Goal: Task Accomplishment & Management: Use online tool/utility

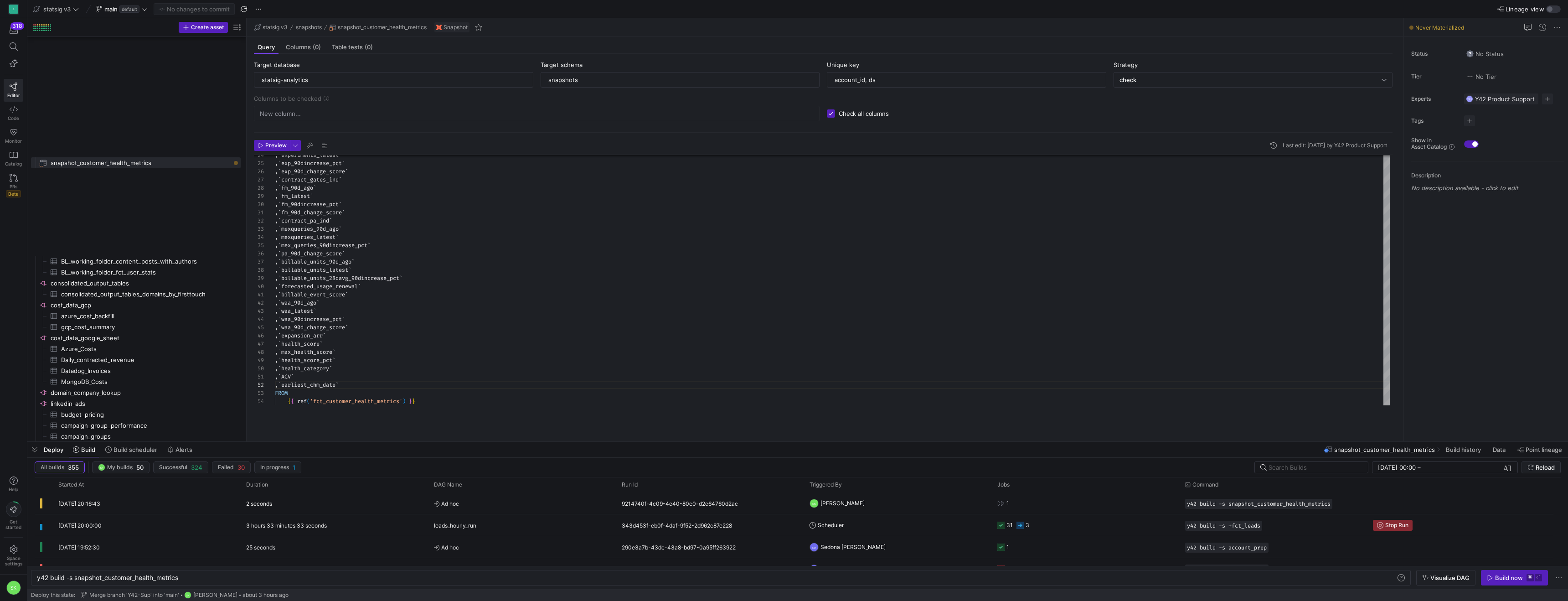
scroll to position [8, 69]
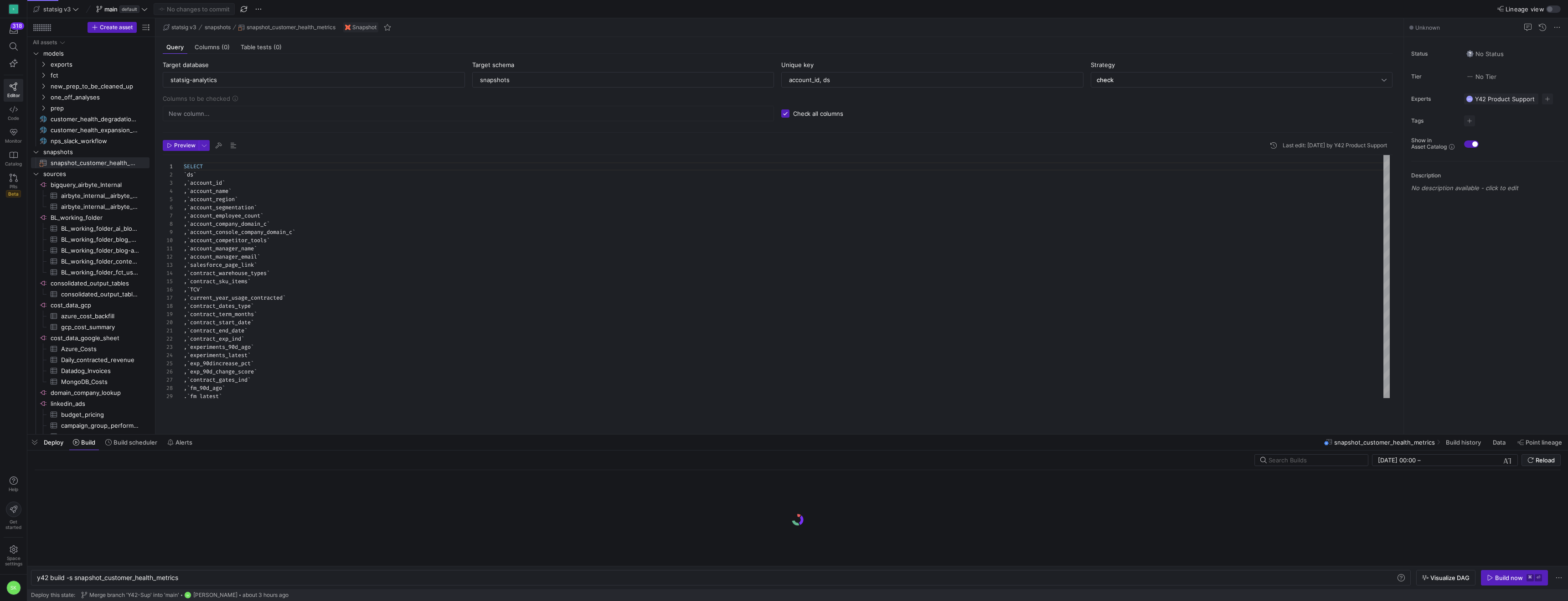
scroll to position [0, 144]
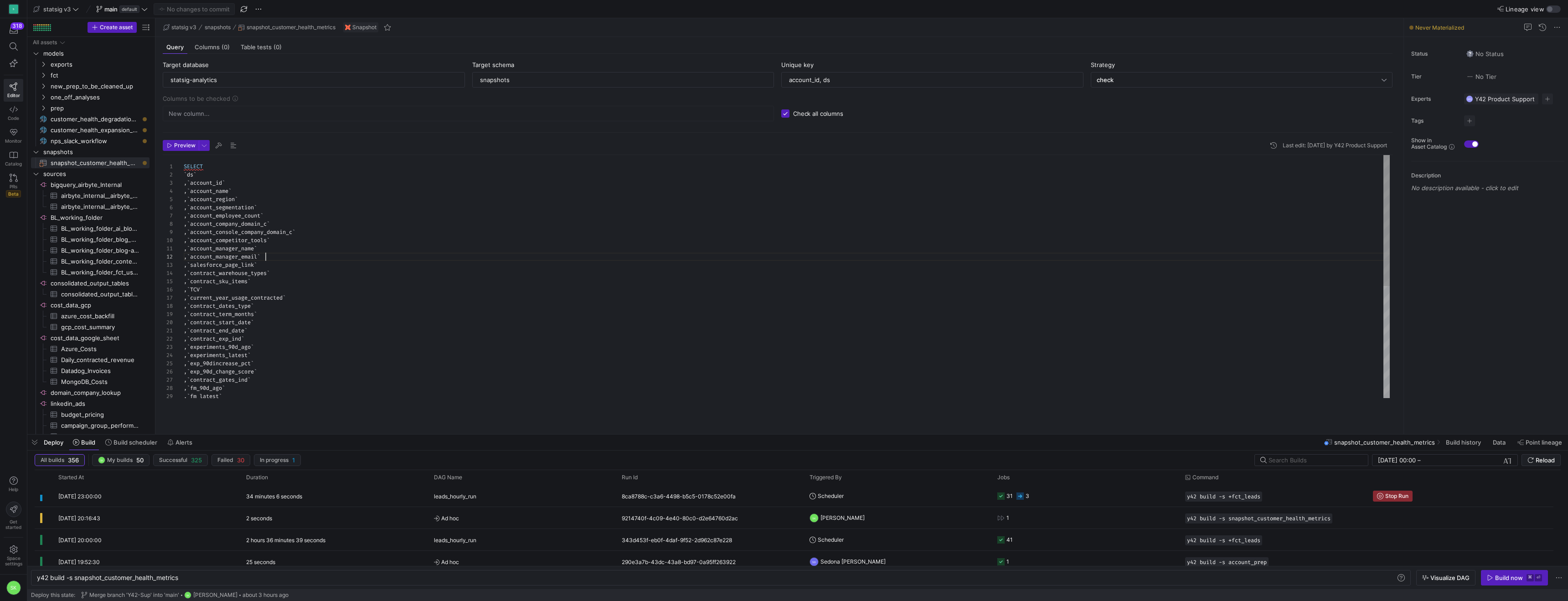
click at [348, 281] on div "SELECT ` ds ` , ` account_id ` , ` account_name ` , ` account_region ` , ` acco…" at bounding box center [786, 381] width 1206 height 451
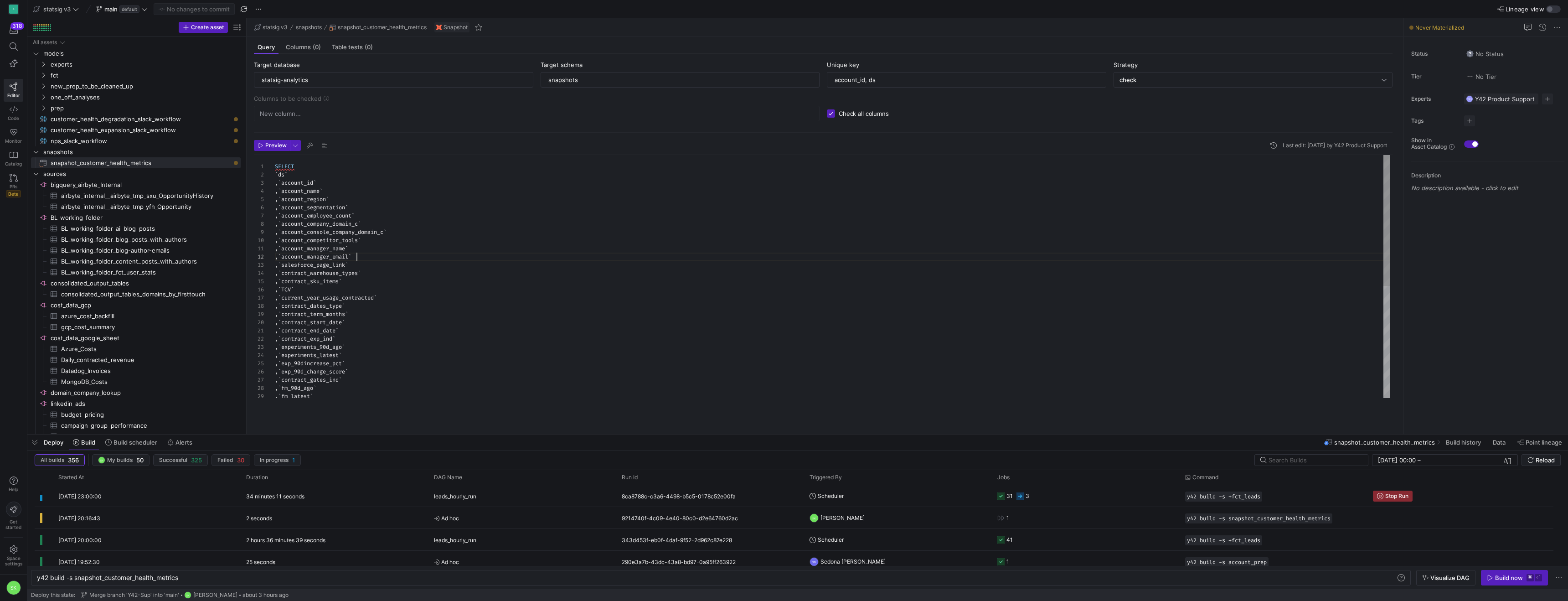
drag, startPoint x: 153, startPoint y: 211, endPoint x: 362, endPoint y: 222, distance: 209.3
click at [362, 222] on as-split "Create asset Drag here to set row groups Drag here to set column labels Group 1…" at bounding box center [797, 226] width 1541 height 416
click at [505, 243] on div "SELECT ` ds ` , ` account_id ` , ` account_name ` , ` account_region ` , ` acco…" at bounding box center [833, 381] width 1115 height 451
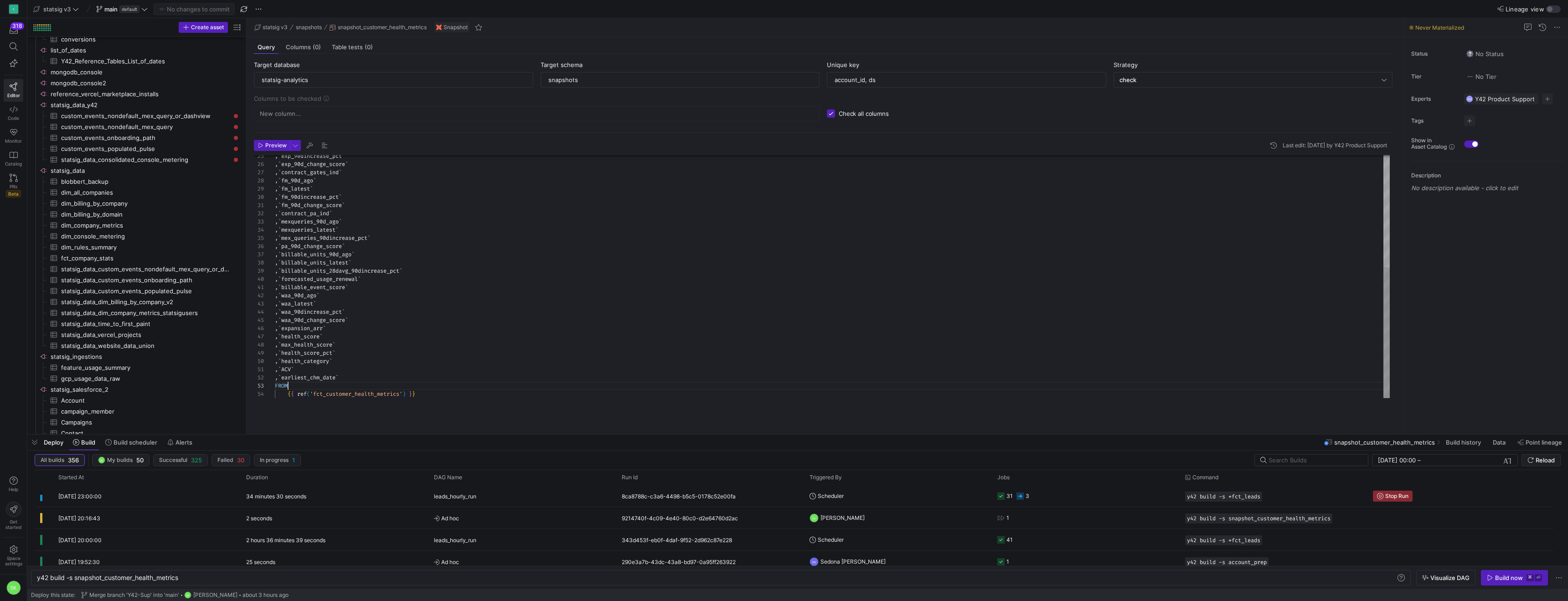
scroll to position [16, 13]
click at [433, 398] on div ", ` exp_90dincrease_pct ` , ` exp_90d_change_score ` , ` contract_gates_ind ` ,…" at bounding box center [833, 173] width 1115 height 451
click at [43, 522] on icon at bounding box center [41, 519] width 2 height 6
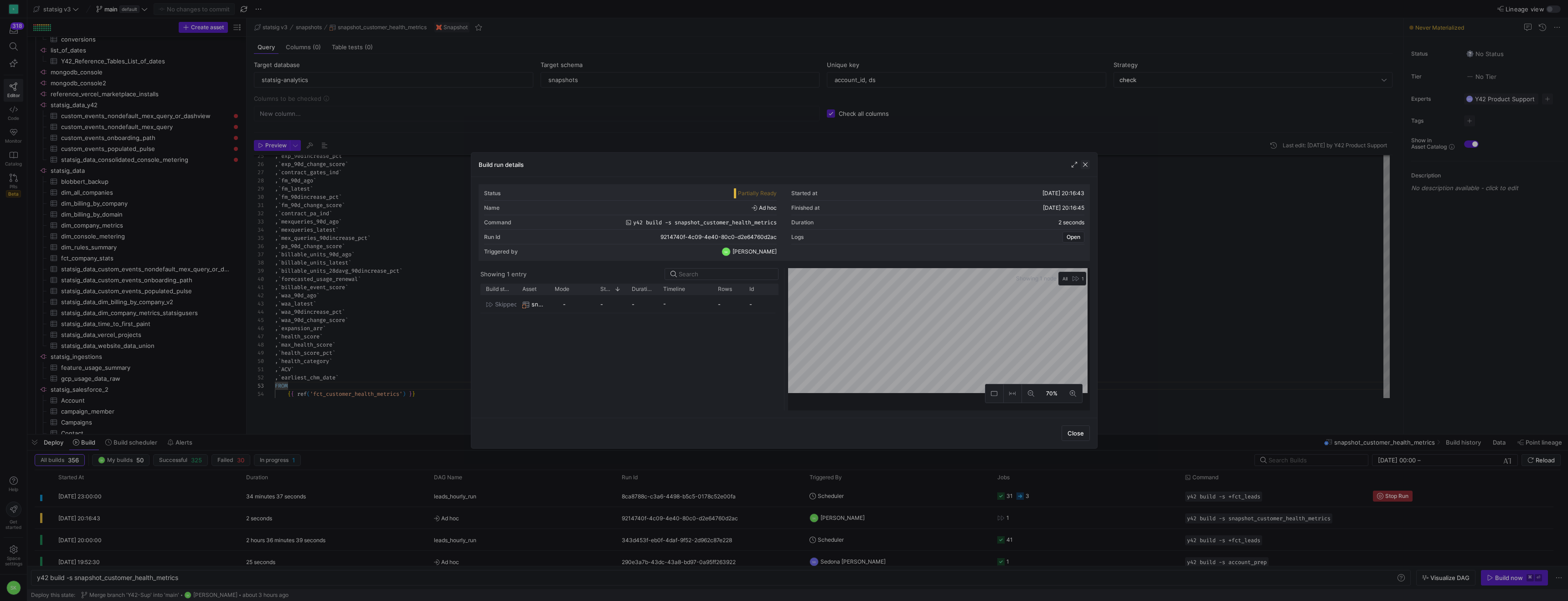
click at [1082, 167] on span "button" at bounding box center [1085, 164] width 9 height 9
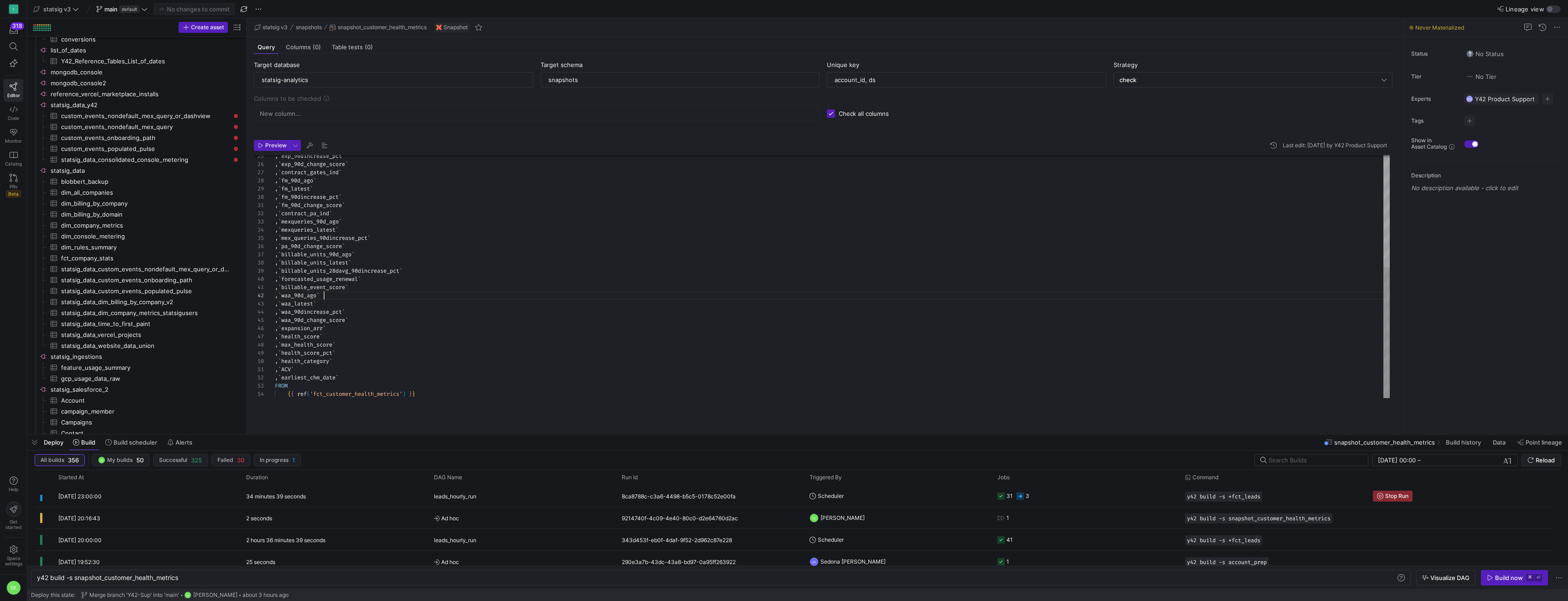
click at [406, 320] on div ", ` exp_90dincrease_pct ` , ` exp_90d_change_score ` , ` contract_gates_ind ` ,…" at bounding box center [833, 173] width 1115 height 451
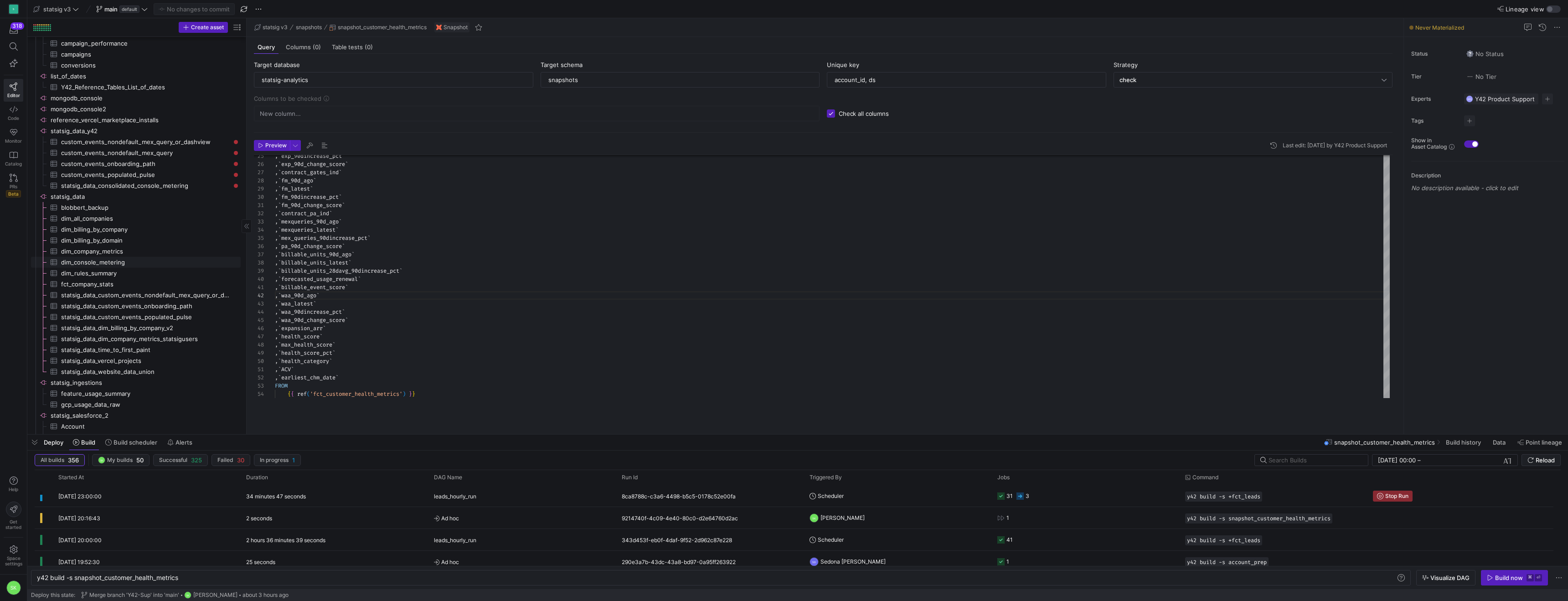
scroll to position [498, 0]
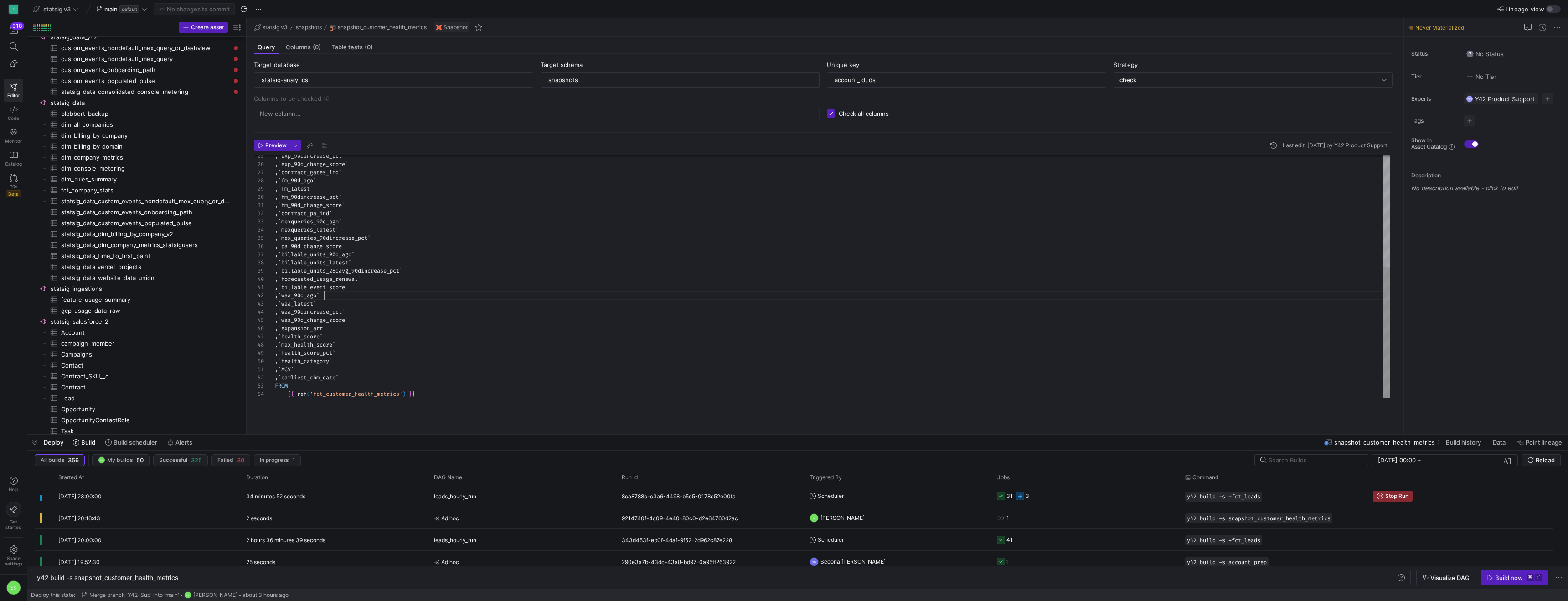
drag, startPoint x: 245, startPoint y: 242, endPoint x: 300, endPoint y: 258, distance: 57.3
click at [300, 258] on as-split "Create asset Drag here to set row groups Drag here to set column labels Group 1…" at bounding box center [797, 226] width 1541 height 416
drag, startPoint x: 246, startPoint y: 146, endPoint x: 271, endPoint y: 157, distance: 27.3
click at [271, 157] on as-split "Create asset Drag here to set row groups Drag here to set column labels Group 1…" at bounding box center [797, 226] width 1541 height 416
click at [514, 325] on div ", ` exp_90dincrease_pct ` , ` exp_90d_change_score ` , ` contract_gates_ind ` ,…" at bounding box center [833, 173] width 1115 height 451
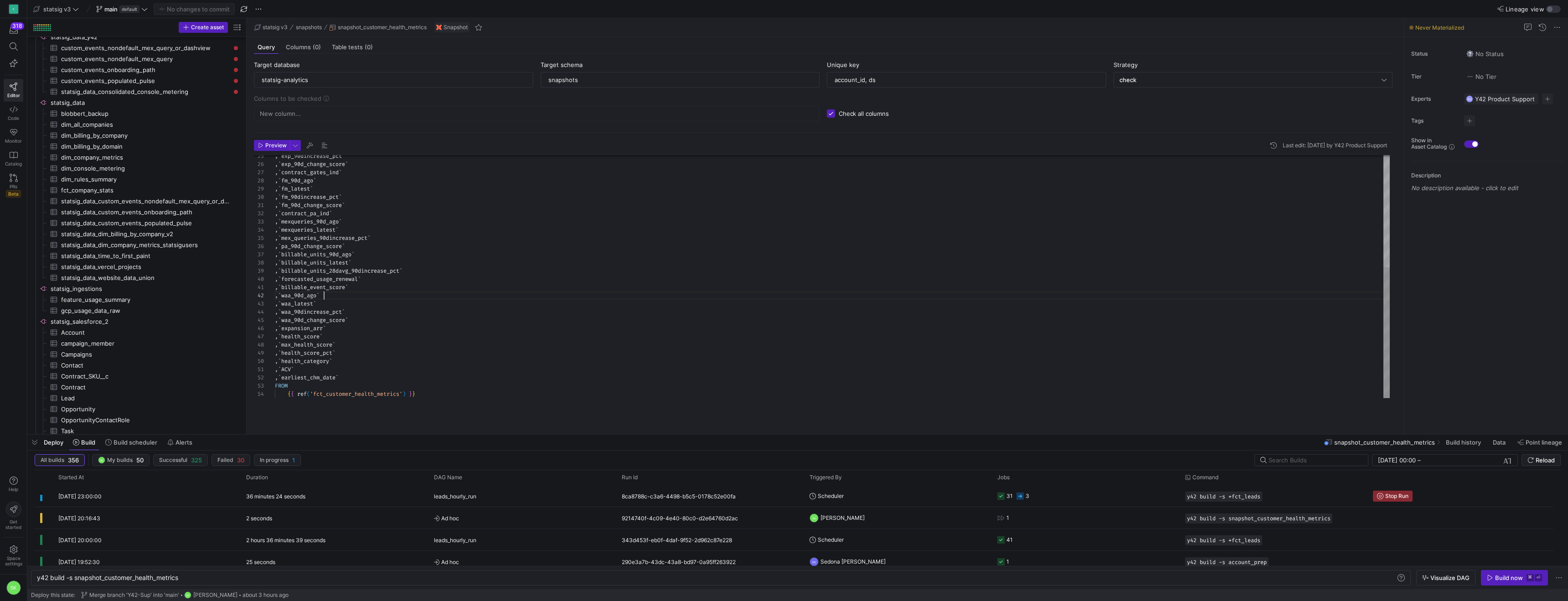
click at [369, 364] on div ", ` exp_90dincrease_pct ` , ` exp_90d_change_score ` , ` contract_gates_ind ` ,…" at bounding box center [833, 173] width 1115 height 451
drag, startPoint x: 247, startPoint y: 256, endPoint x: 292, endPoint y: 284, distance: 53.0
click at [292, 284] on as-split "Create asset Drag here to set row groups Drag here to set column labels Group 1…" at bounding box center [797, 226] width 1541 height 416
type textarea ", `fm_90d_change_score` , `contract_pa_ind` , `mexqueries_90d_ago` , `mexquerie…"
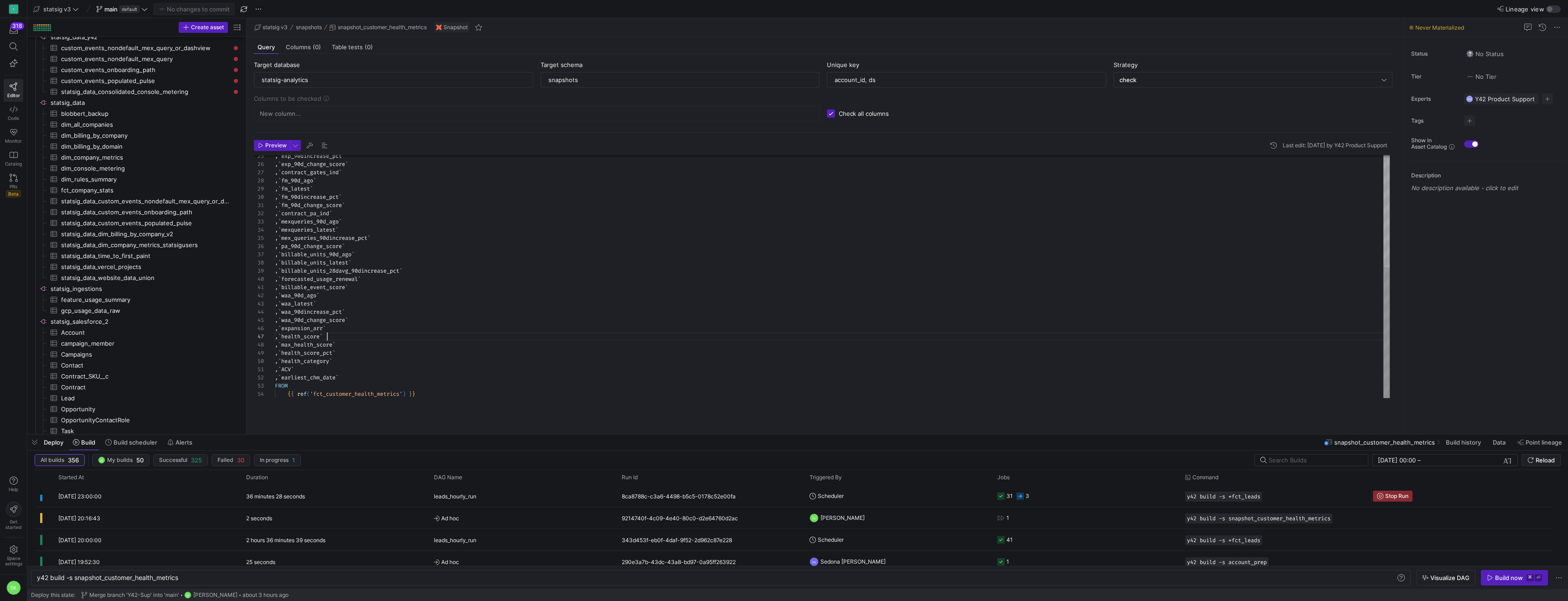
click at [503, 298] on div ", ` exp_90dincrease_pct ` , ` exp_90d_change_score ` , ` contract_gates_ind ` ,…" at bounding box center [833, 173] width 1115 height 451
drag, startPoint x: 245, startPoint y: 206, endPoint x: 353, endPoint y: 265, distance: 123.1
click at [353, 265] on as-split "Create asset Drag here to set row groups Drag here to set column labels Group 1…" at bounding box center [797, 226] width 1541 height 416
click at [41, 520] on div "Press SPACE to select this row." at bounding box center [44, 518] width 18 height 21
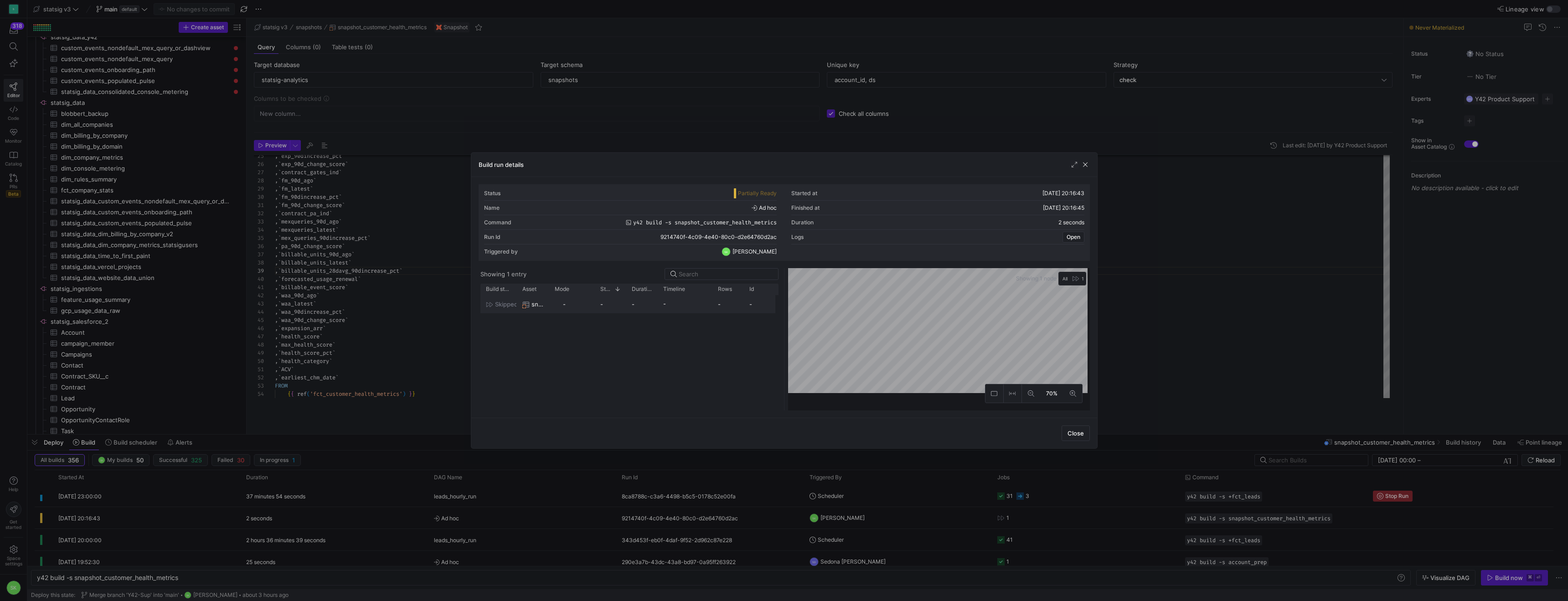
click at [495, 313] on y42-job-status-with-label "skipped" at bounding box center [499, 304] width 26 height 18
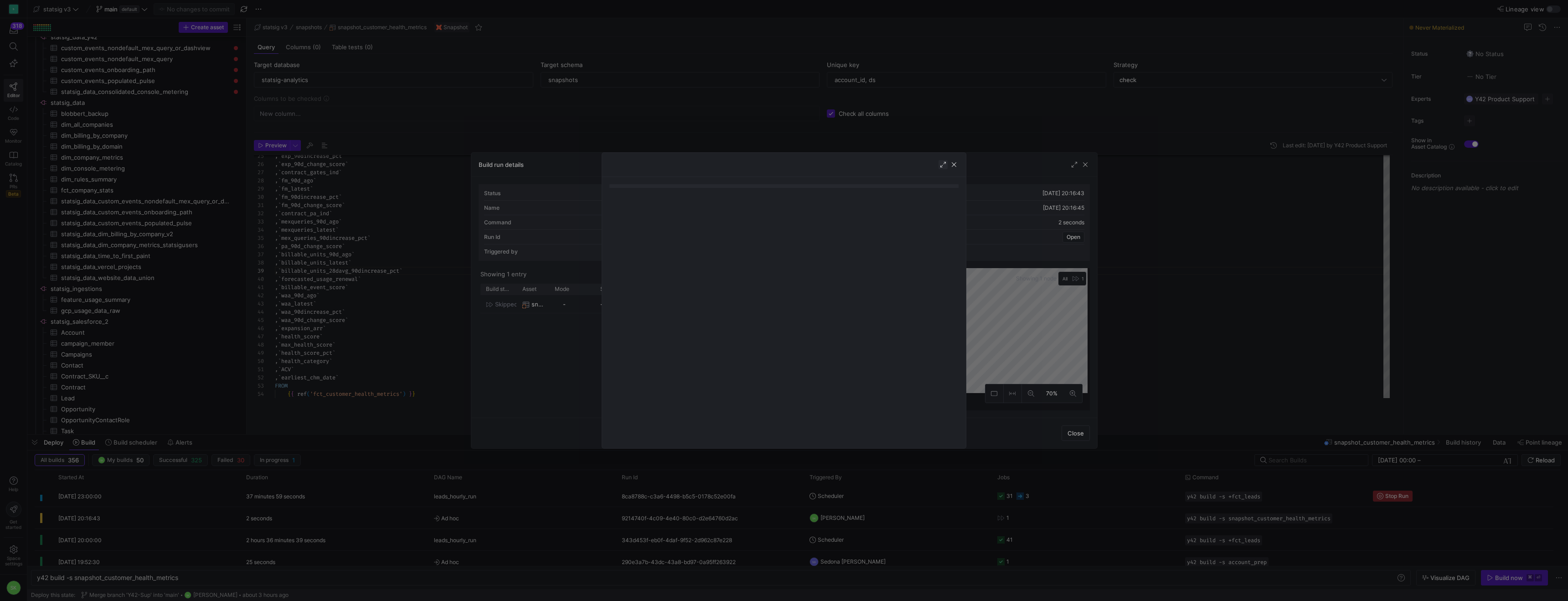
click at [939, 168] on span "button" at bounding box center [943, 164] width 9 height 9
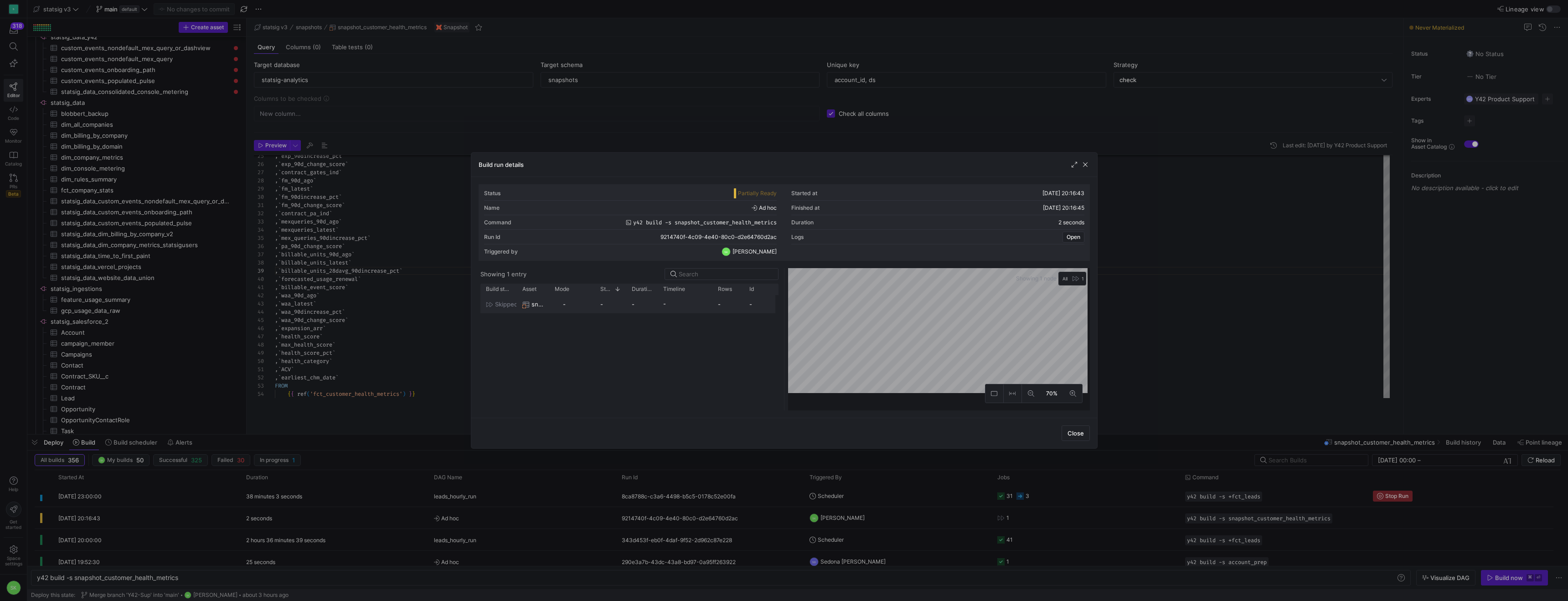
click at [492, 308] on icon at bounding box center [489, 304] width 7 height 7
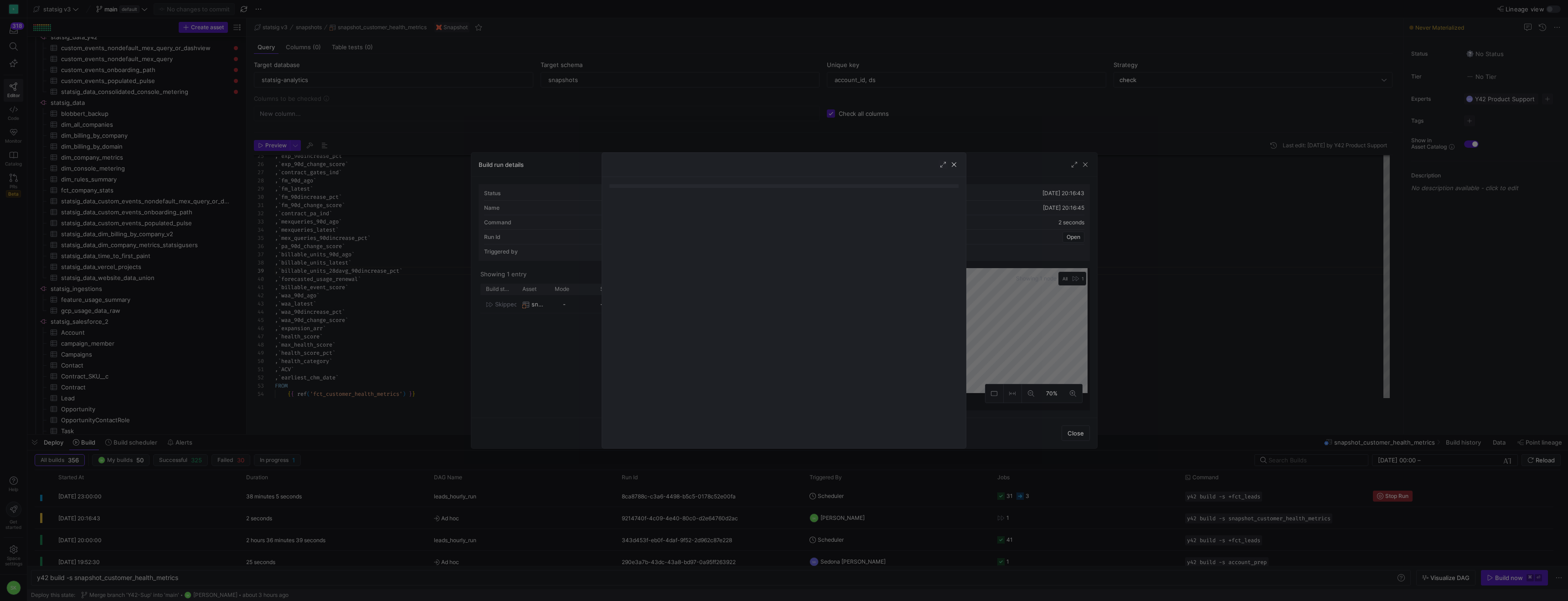
click at [517, 367] on div at bounding box center [784, 300] width 1568 height 601
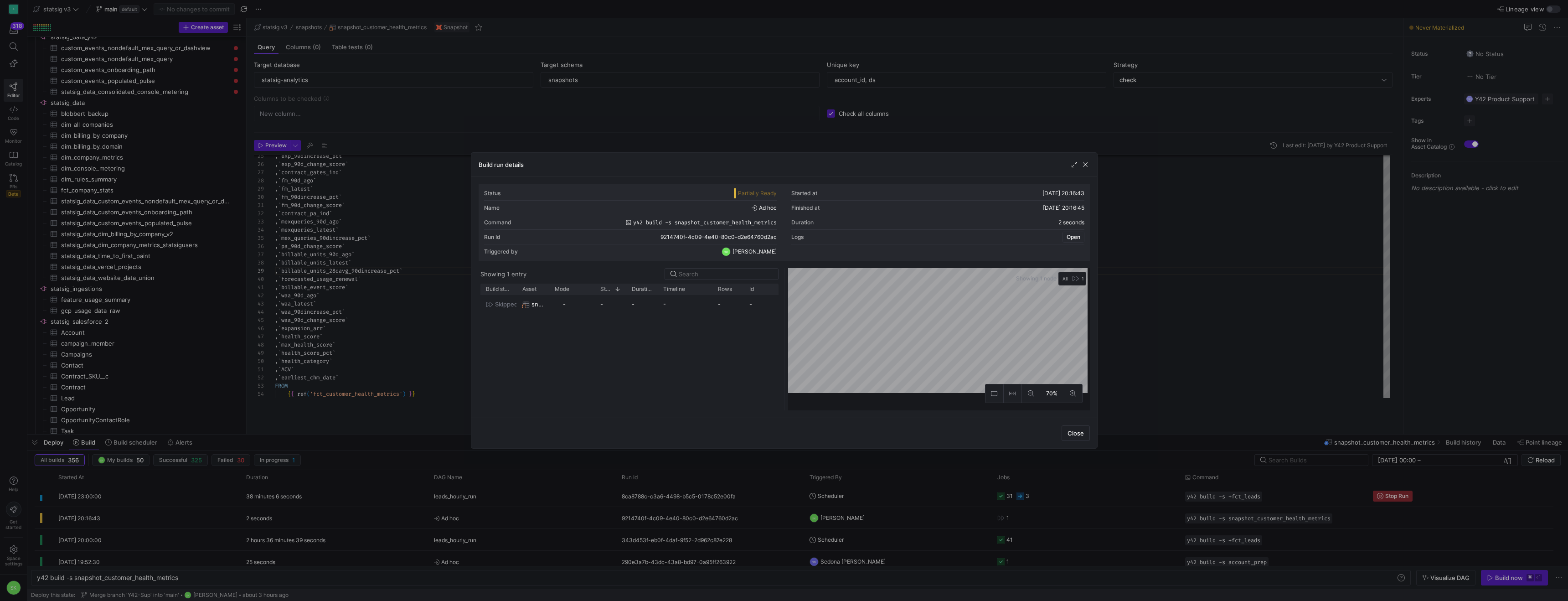
click at [1066, 241] on span "Open" at bounding box center [1073, 237] width 13 height 6
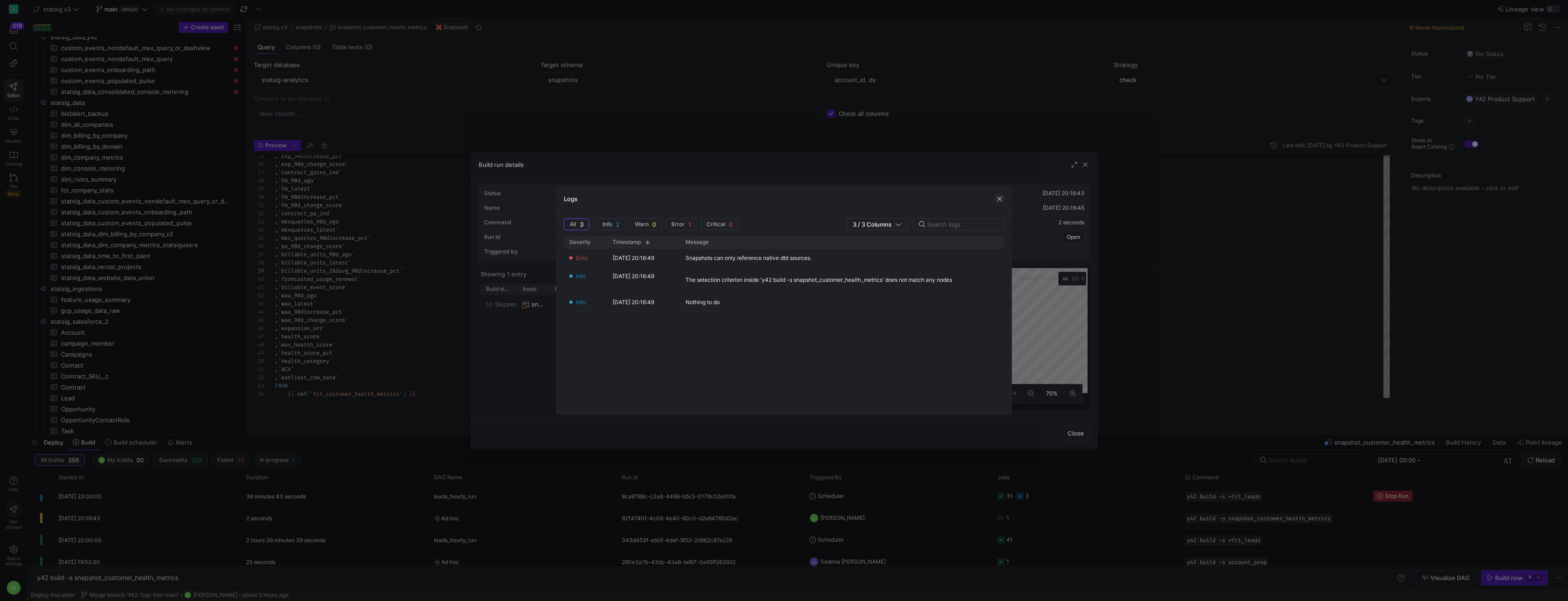
click at [998, 200] on span "button" at bounding box center [999, 199] width 9 height 9
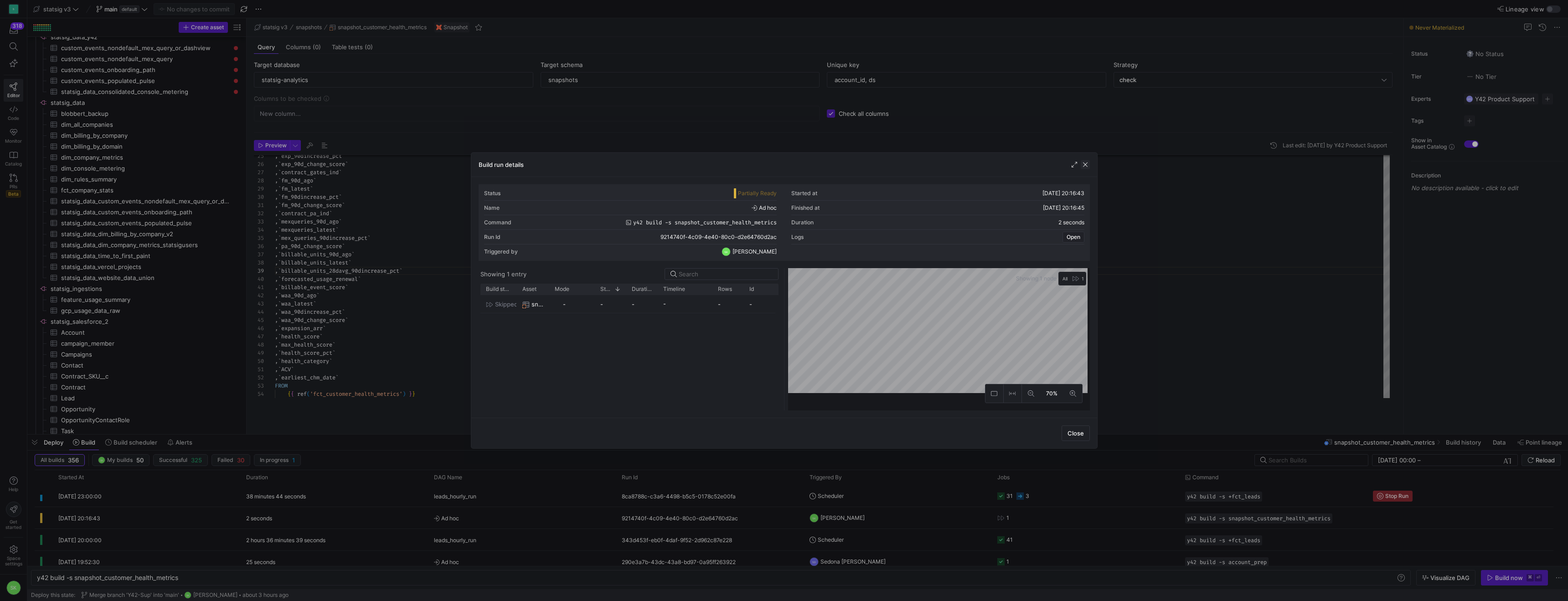
click at [1083, 169] on span "button" at bounding box center [1085, 164] width 9 height 9
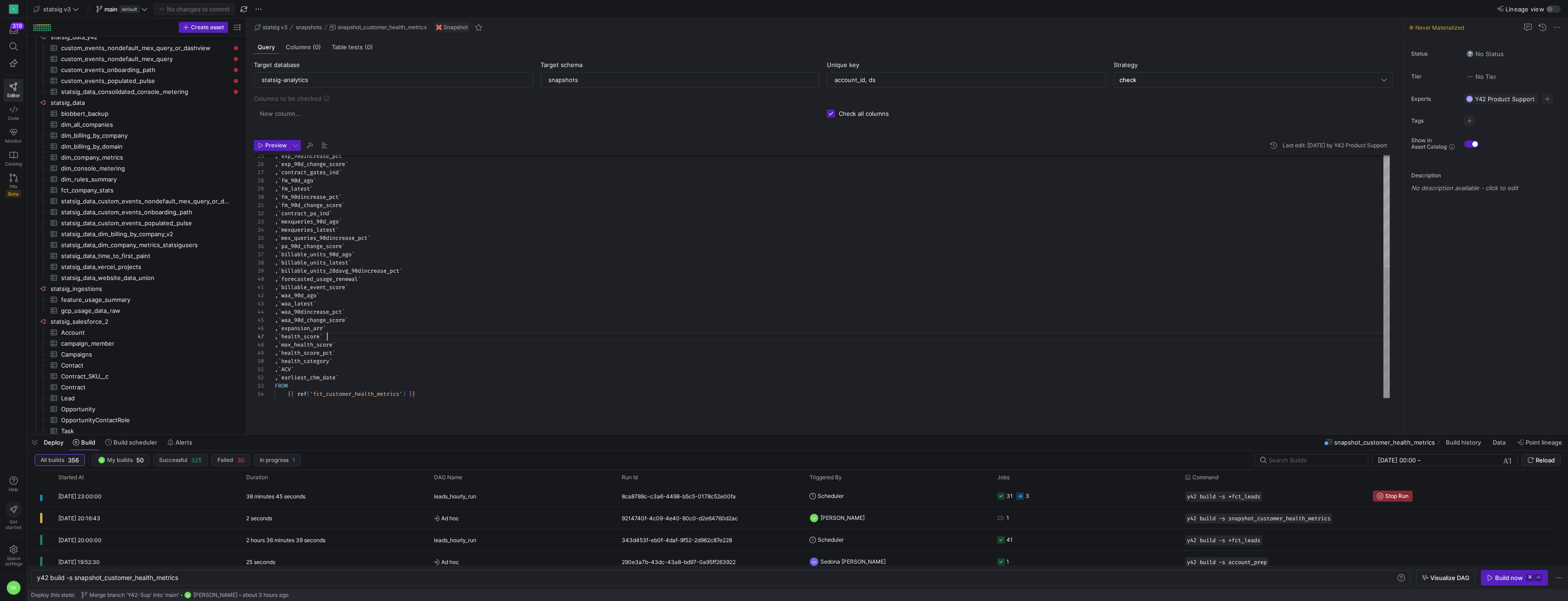
scroll to position [49, 52]
click at [527, 359] on div ", ` exp_90dincrease_pct ` , ` exp_90d_change_score ` , ` contract_gates_ind ` ,…" at bounding box center [833, 173] width 1115 height 451
drag, startPoint x: 447, startPoint y: 413, endPoint x: 281, endPoint y: 420, distance: 166.1
click at [280, 398] on div ", ` exp_90dincrease_pct ` , ` exp_90d_change_score ` , ` contract_gates_ind ` ,…" at bounding box center [833, 173] width 1115 height 451
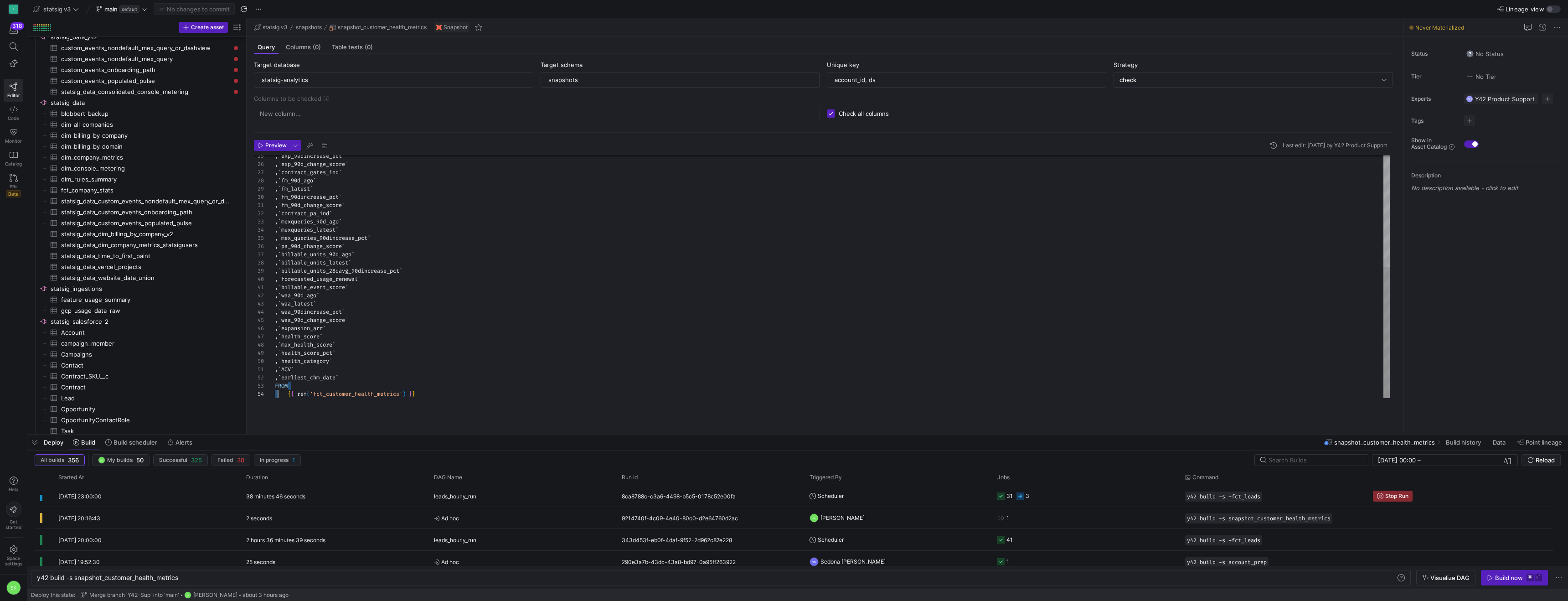
click at [288, 426] on mat-tab-group "Query Columns (0) Table tests (0) Target database statsig-analytics Target sche…" at bounding box center [823, 236] width 1153 height 397
drag, startPoint x: 290, startPoint y: 420, endPoint x: 503, endPoint y: 429, distance: 213.2
click at [503, 398] on div ", ` exp_90dincrease_pct ` , ` exp_90d_change_score ` , ` contract_gates_ind ` ,…" at bounding box center [833, 173] width 1115 height 451
drag, startPoint x: 247, startPoint y: 167, endPoint x: 338, endPoint y: 191, distance: 94.1
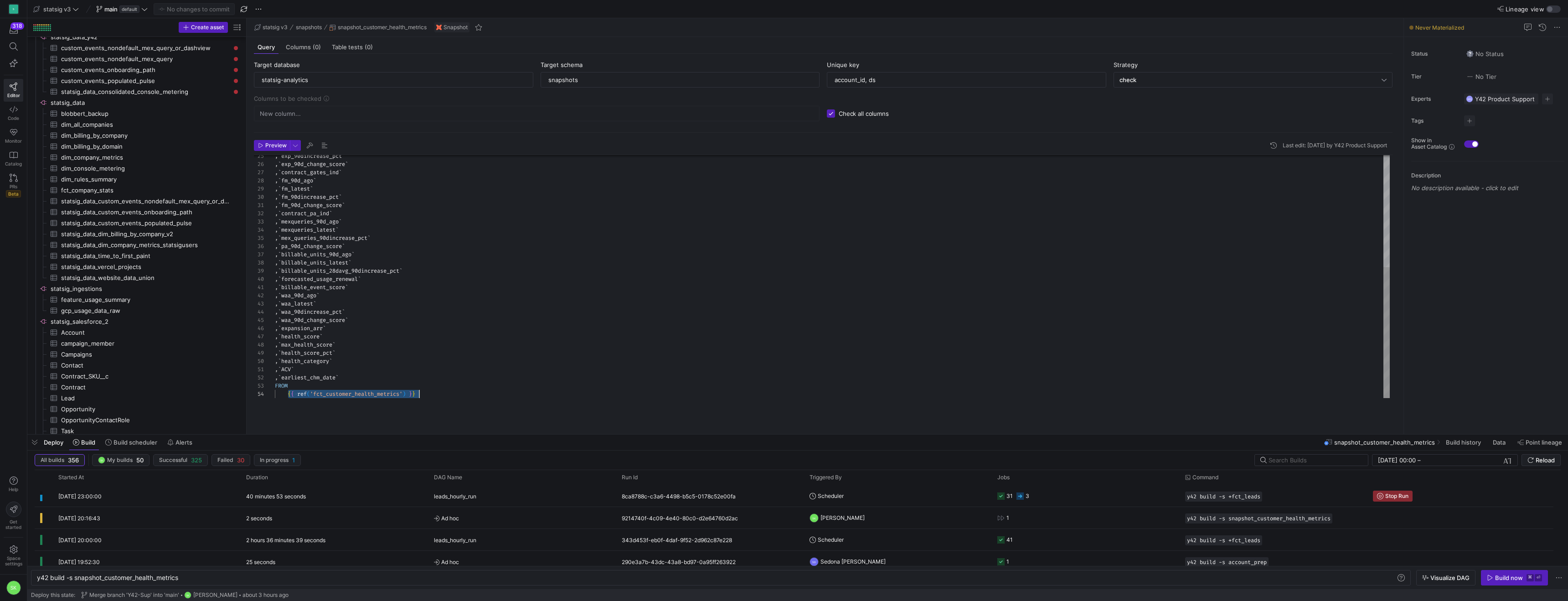
click at [338, 191] on as-split "Create asset Drag here to set row groups Drag here to set column labels Group 1…" at bounding box center [797, 226] width 1541 height 416
drag, startPoint x: 247, startPoint y: 144, endPoint x: 300, endPoint y: 174, distance: 60.9
click at [300, 174] on as-split "Create asset Drag here to set row groups Drag here to set column labels Group 1…" at bounding box center [797, 226] width 1541 height 416
click at [450, 293] on div ", ` exp_90dincrease_pct ` , ` exp_90d_change_score ` , ` contract_gates_ind ` ,…" at bounding box center [833, 173] width 1115 height 451
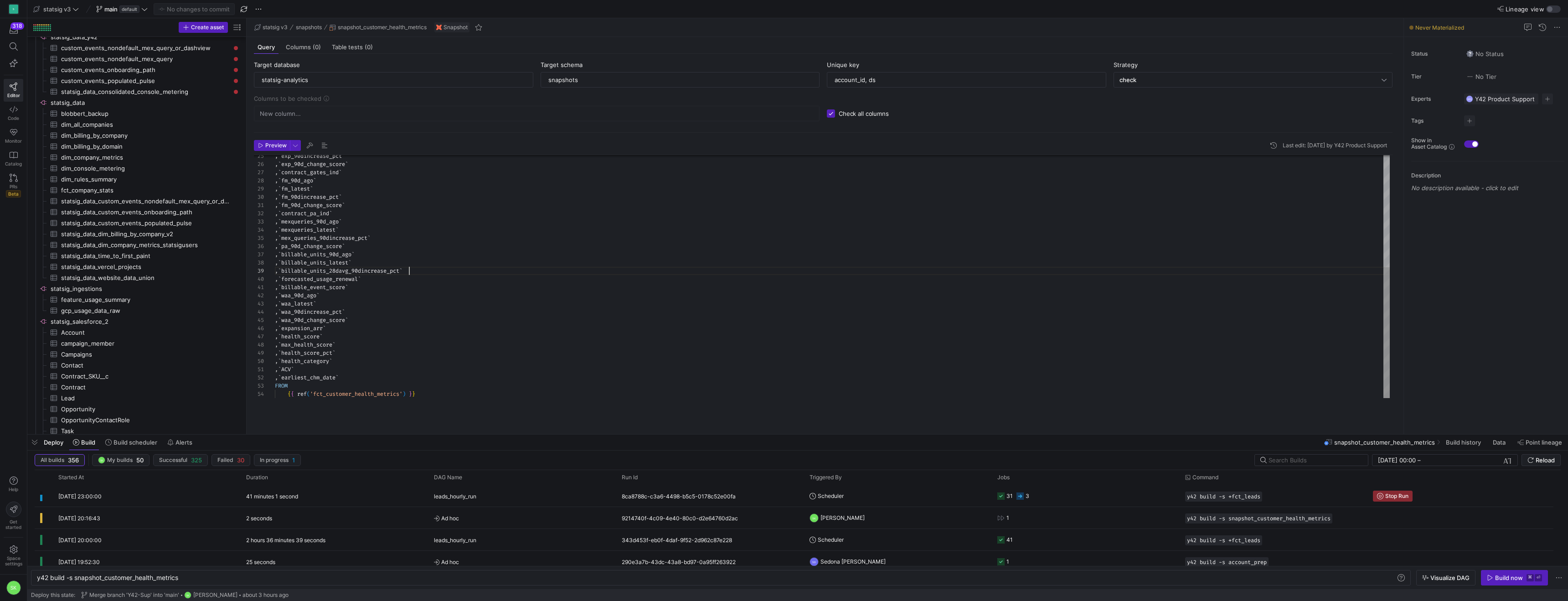
drag, startPoint x: 246, startPoint y: 284, endPoint x: 331, endPoint y: 297, distance: 86.0
click at [331, 297] on as-split "Create asset Drag here to set row groups Drag here to set column labels Group 1…" at bounding box center [797, 226] width 1541 height 416
click at [411, 346] on div ", ` exp_90dincrease_pct ` , ` exp_90d_change_score ` , ` contract_gates_ind ` ,…" at bounding box center [833, 173] width 1115 height 451
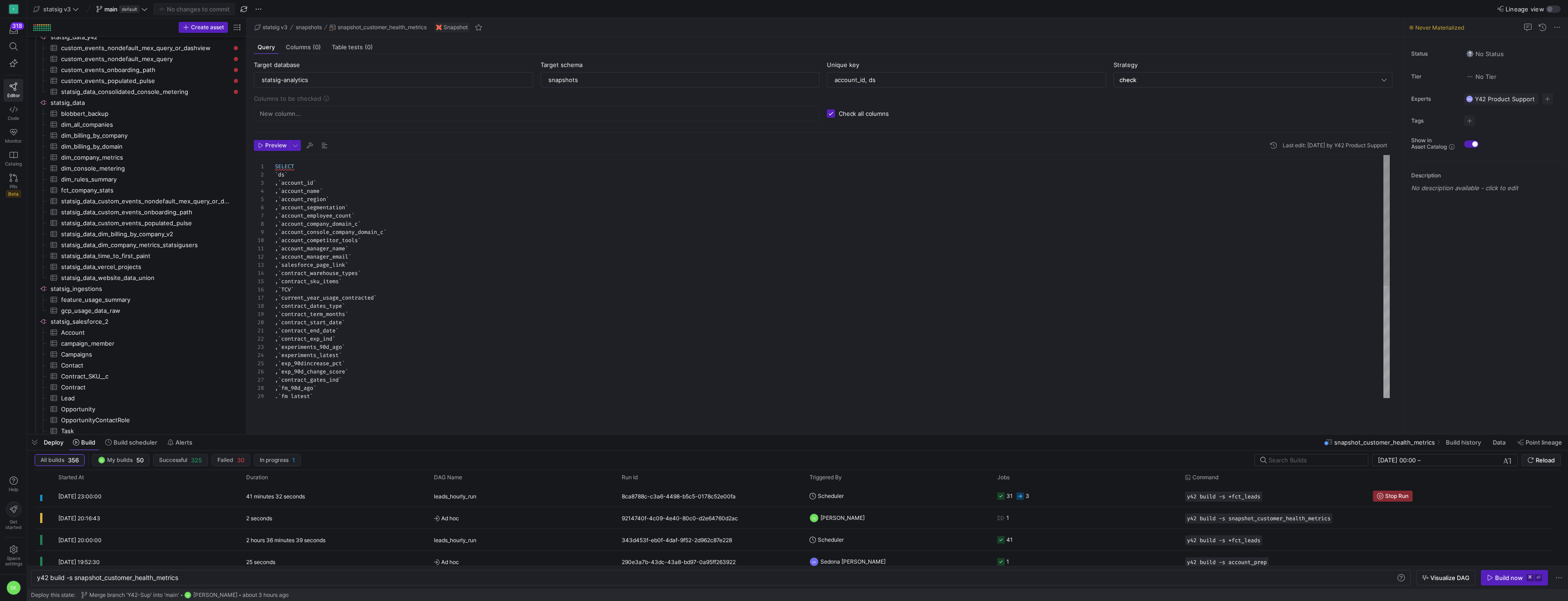
click at [418, 356] on div ", ` exp_90dincrease_pct ` , ` exp_90d_change_score ` , ` contract_gates_ind ` ,…" at bounding box center [833, 381] width 1115 height 451
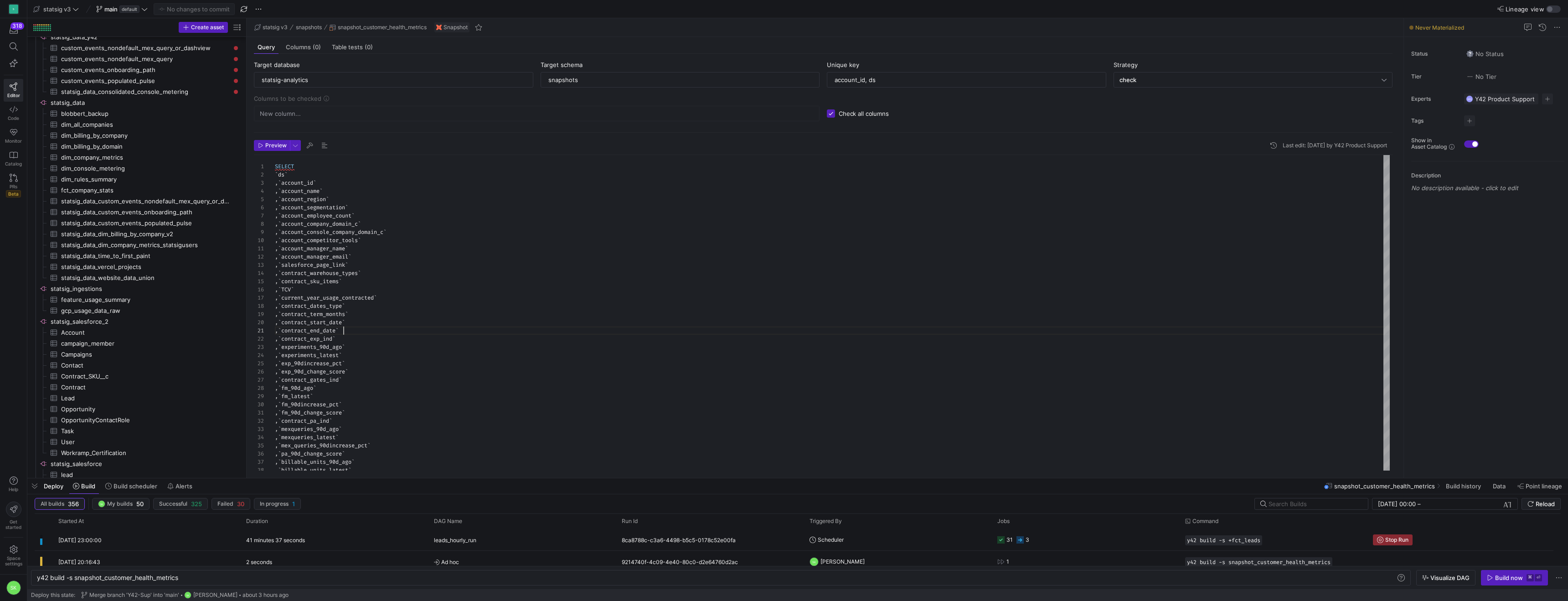
drag, startPoint x: 417, startPoint y: 435, endPoint x: 422, endPoint y: 453, distance: 18.7
click at [419, 477] on div at bounding box center [797, 479] width 1541 height 4
click at [427, 388] on div ", ` exp_90dincrease_pct ` , ` exp_90d_change_score ` , ` contract_gates_ind ` ,…" at bounding box center [833, 213] width 1115 height 451
type textarea ", `ACV` , `earliest_chm_date` FROM {{ ref('fct_customer_health_metrics') }}"
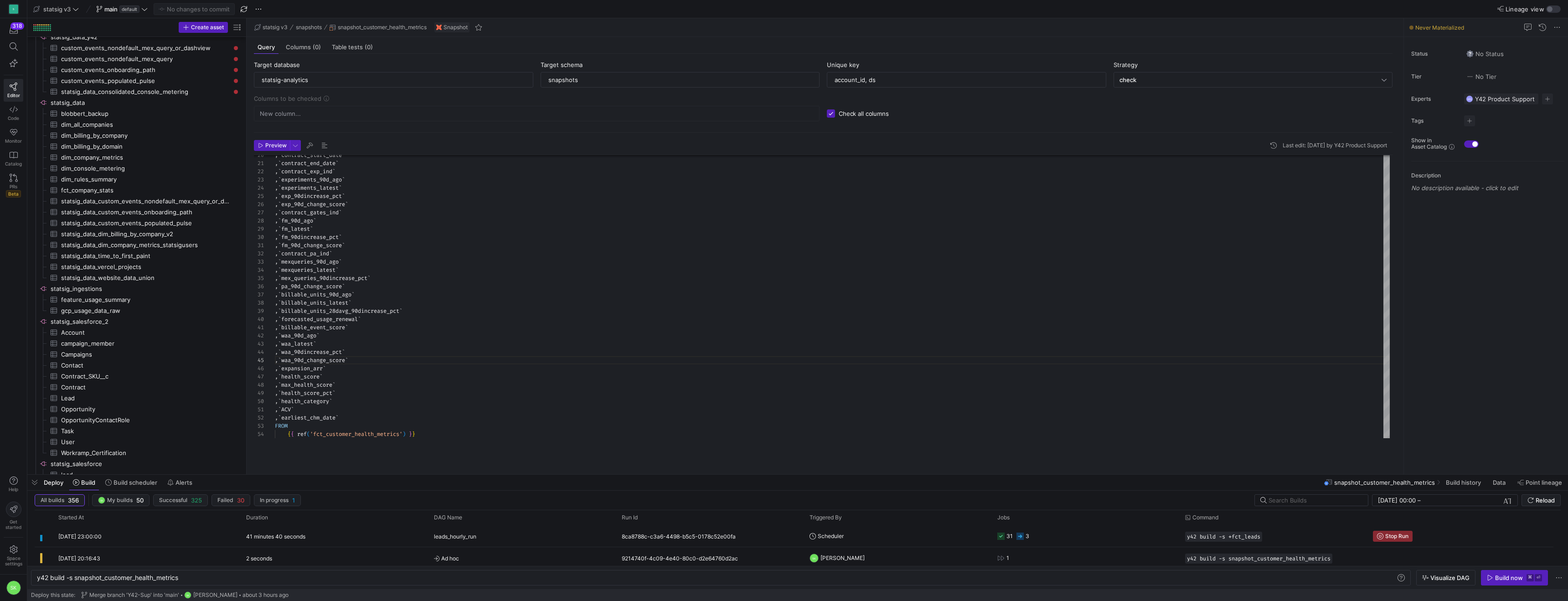
click at [488, 438] on div ", ` exp_90dincrease_pct ` , ` exp_90d_change_score ` , ` contract_gates_ind ` ,…" at bounding box center [833, 213] width 1115 height 451
click at [246, 179] on div at bounding box center [246, 246] width 1 height 456
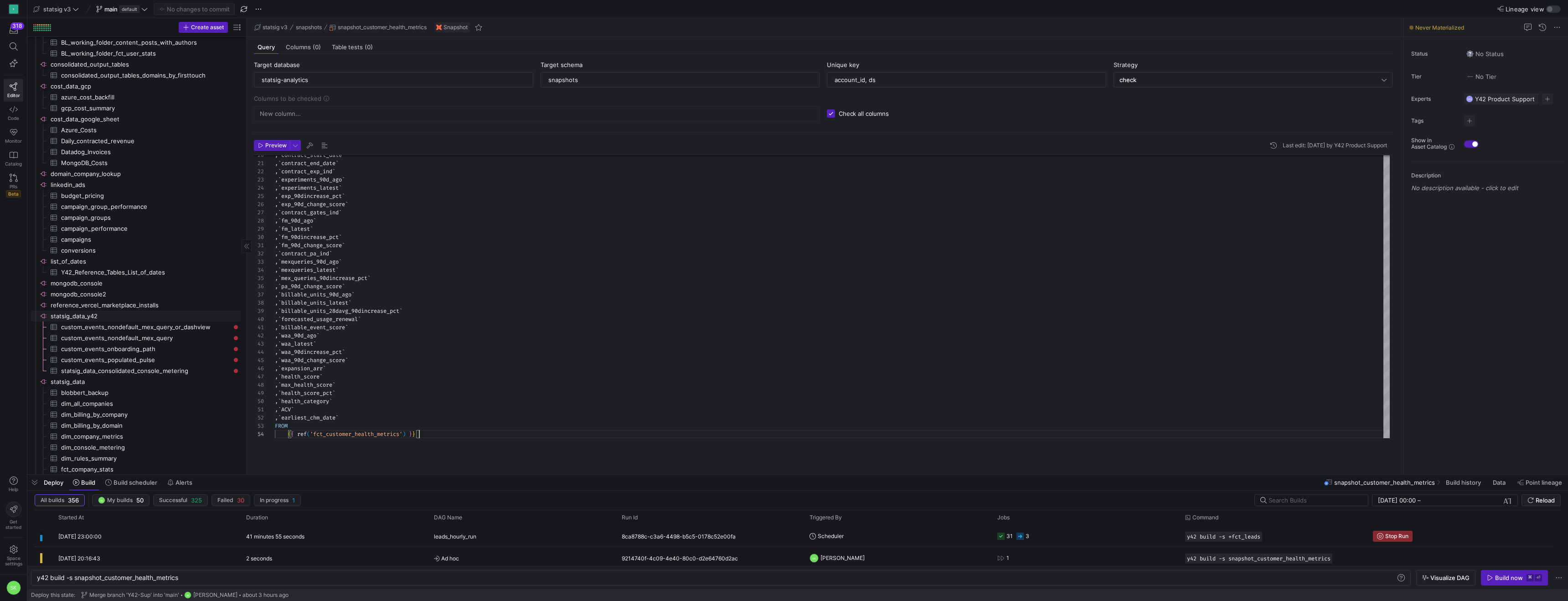
scroll to position [0, 0]
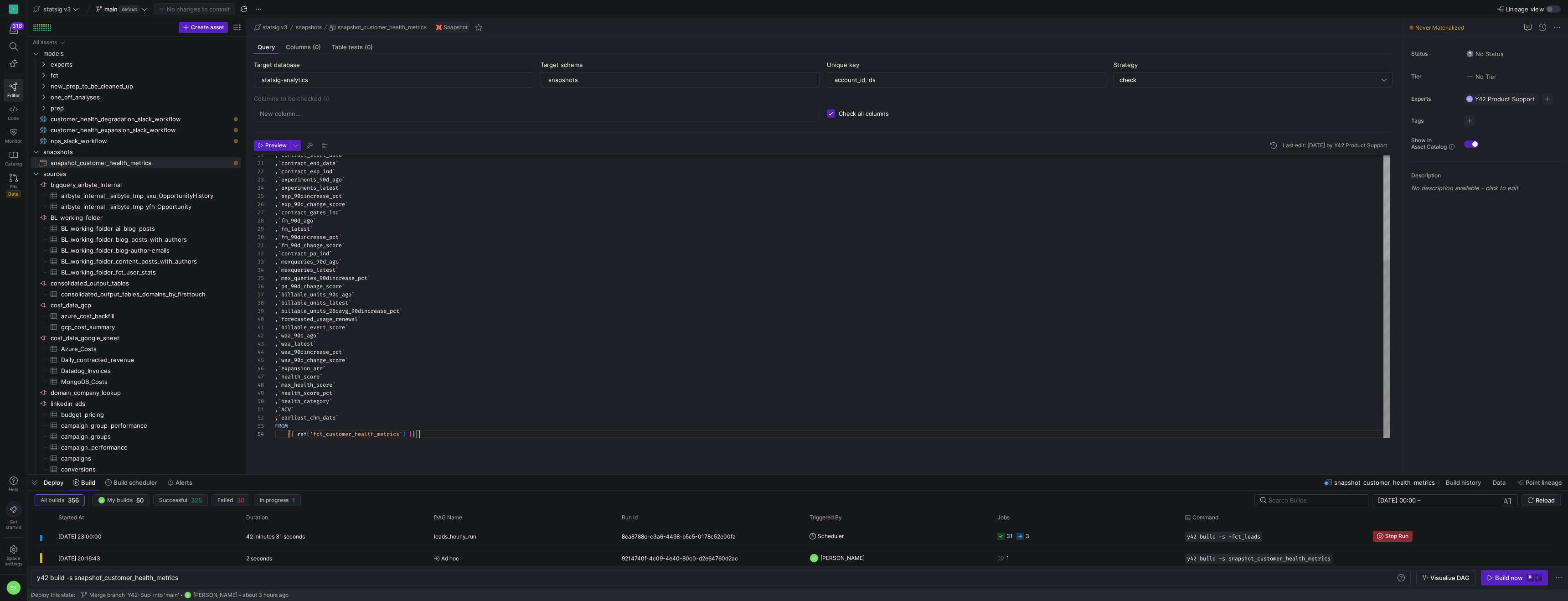
drag, startPoint x: 247, startPoint y: 190, endPoint x: 290, endPoint y: 220, distance: 52.4
click at [290, 220] on as-split "Create asset Drag here to set row groups Drag here to set column labels Group 1…" at bounding box center [797, 246] width 1541 height 456
click at [102, 124] on span "customer_health_degradation_slack_workflow​​​​​" at bounding box center [140, 119] width 180 height 10
type textarea "y42 build -s exposure:customer_health_degradation_slack_workflow"
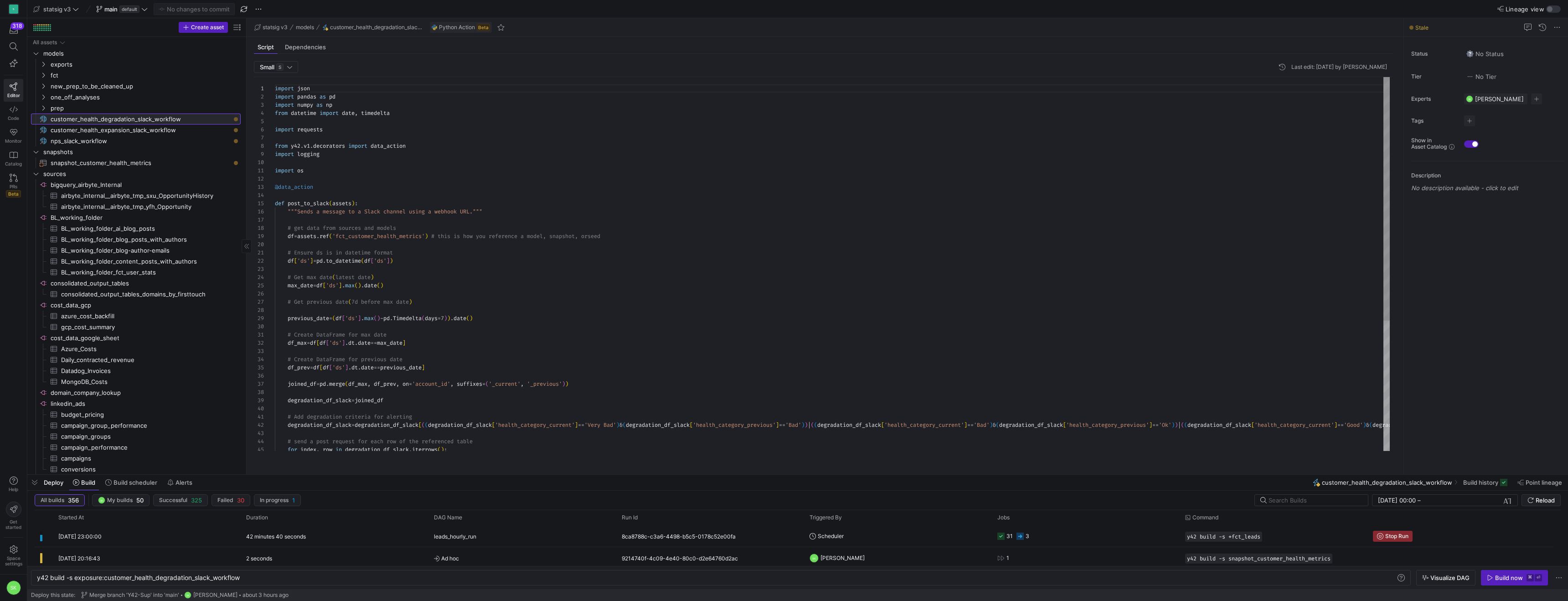
scroll to position [82, 0]
click at [44, 77] on icon "Press SPACE to select this row." at bounding box center [43, 75] width 6 height 5
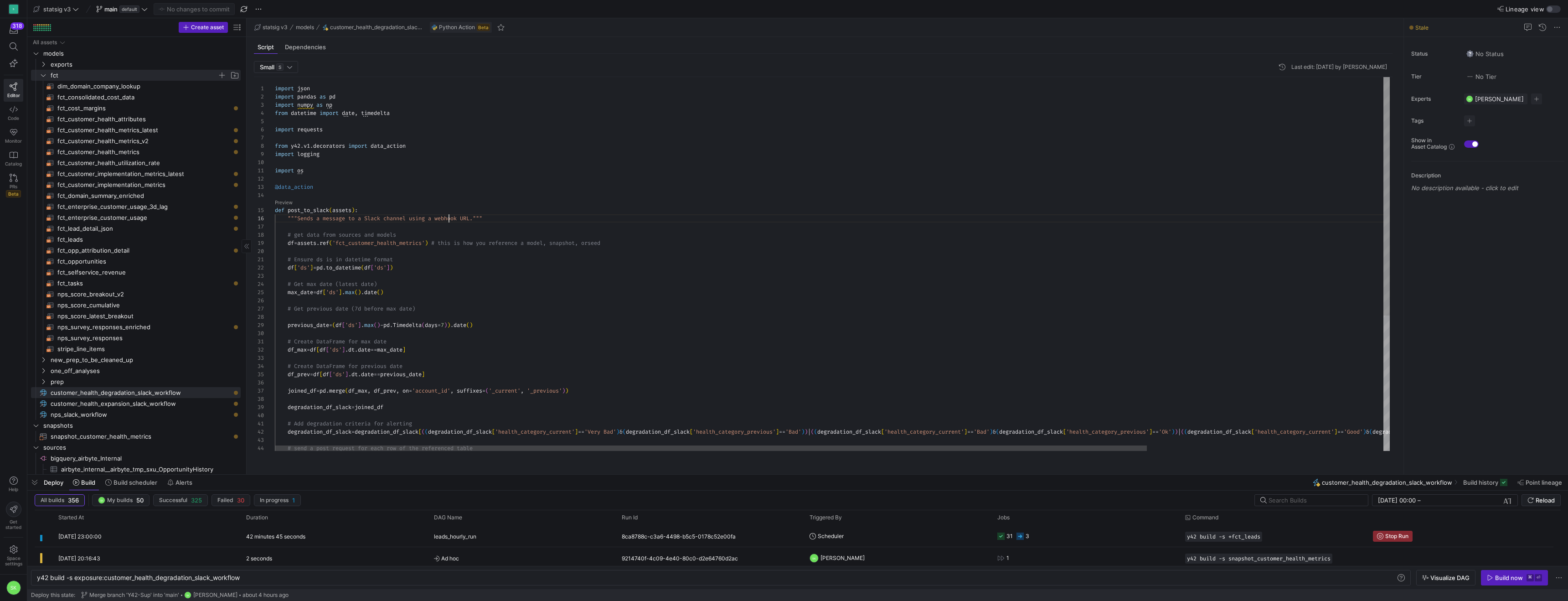
click at [452, 234] on div "import json import pandas as pd import numpy as np from datetime import date , …" at bounding box center [984, 370] width 1417 height 586
click at [446, 214] on div "import json import pandas as pd import numpy as np from datetime import date , …" at bounding box center [984, 370] width 1417 height 586
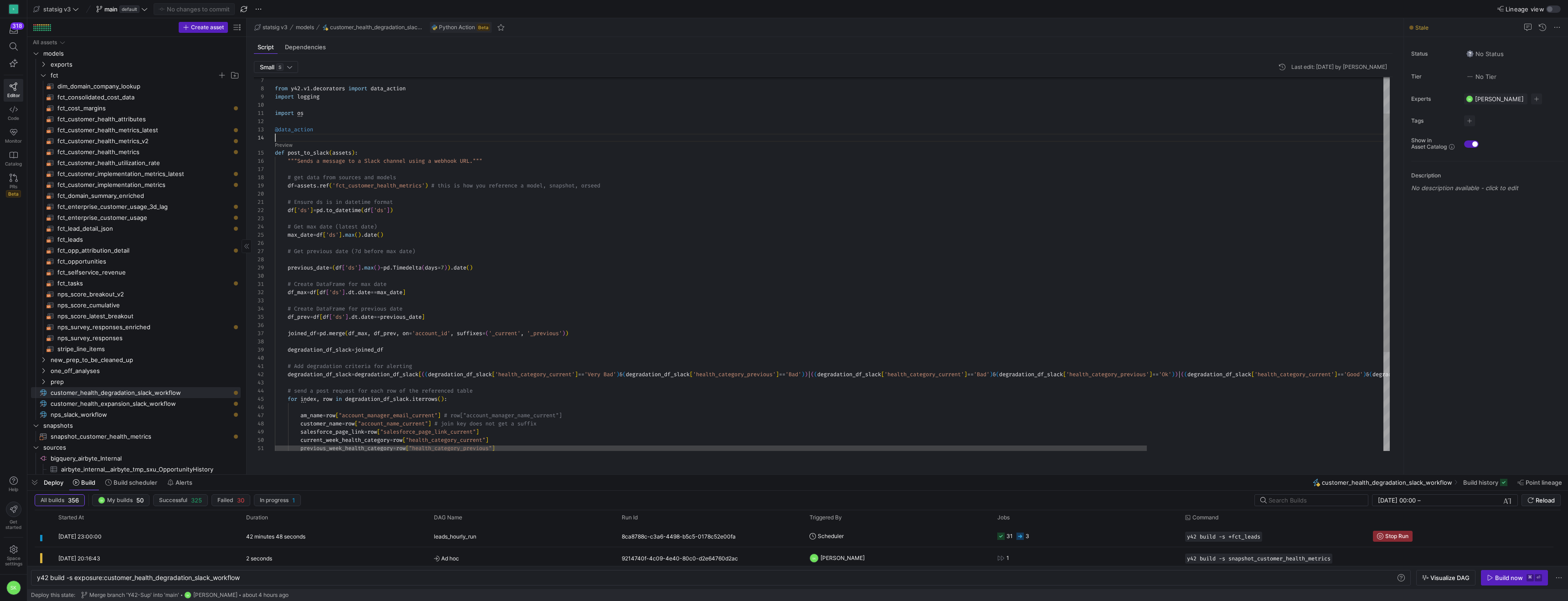
click at [443, 300] on div "from y42 . v1 . decorators import data_action import logging import os @data_ac…" at bounding box center [984, 312] width 1417 height 586
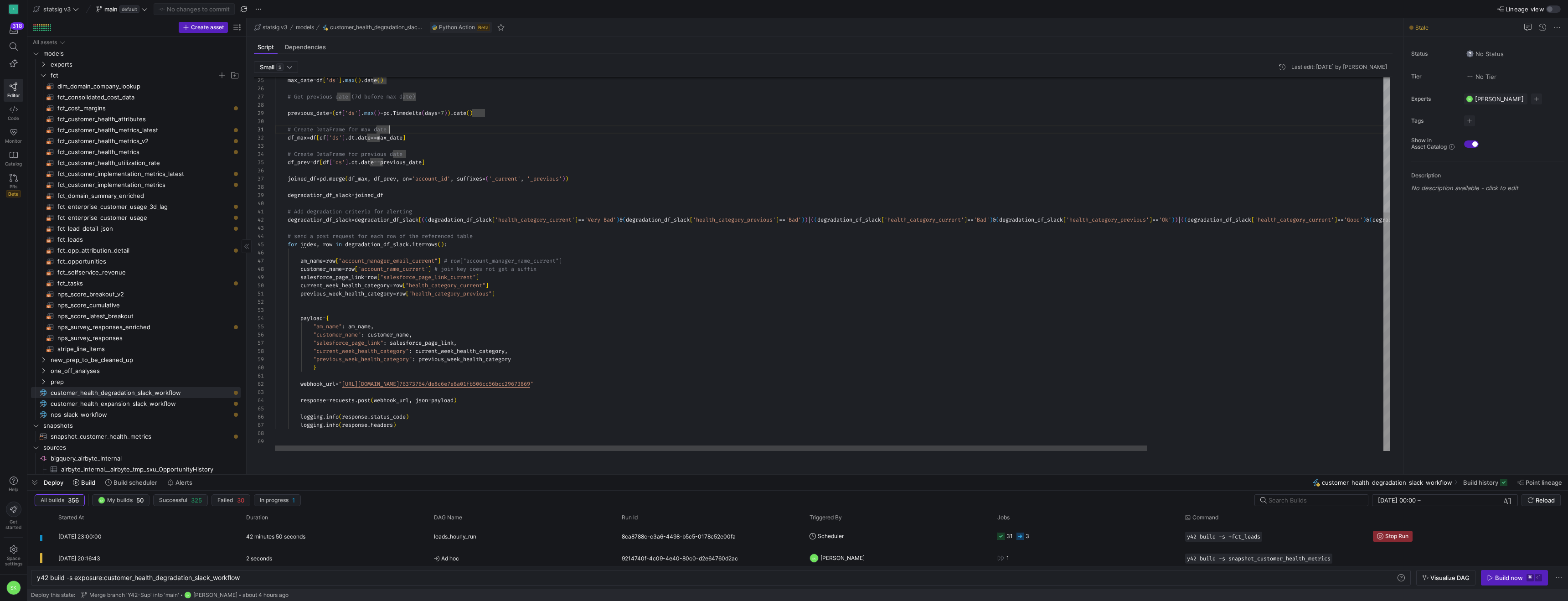
click at [438, 328] on div "max_date = df [ 'ds' ] . max ( ) . date ( ) # Get previous date (7d before max …" at bounding box center [984, 158] width 1417 height 586
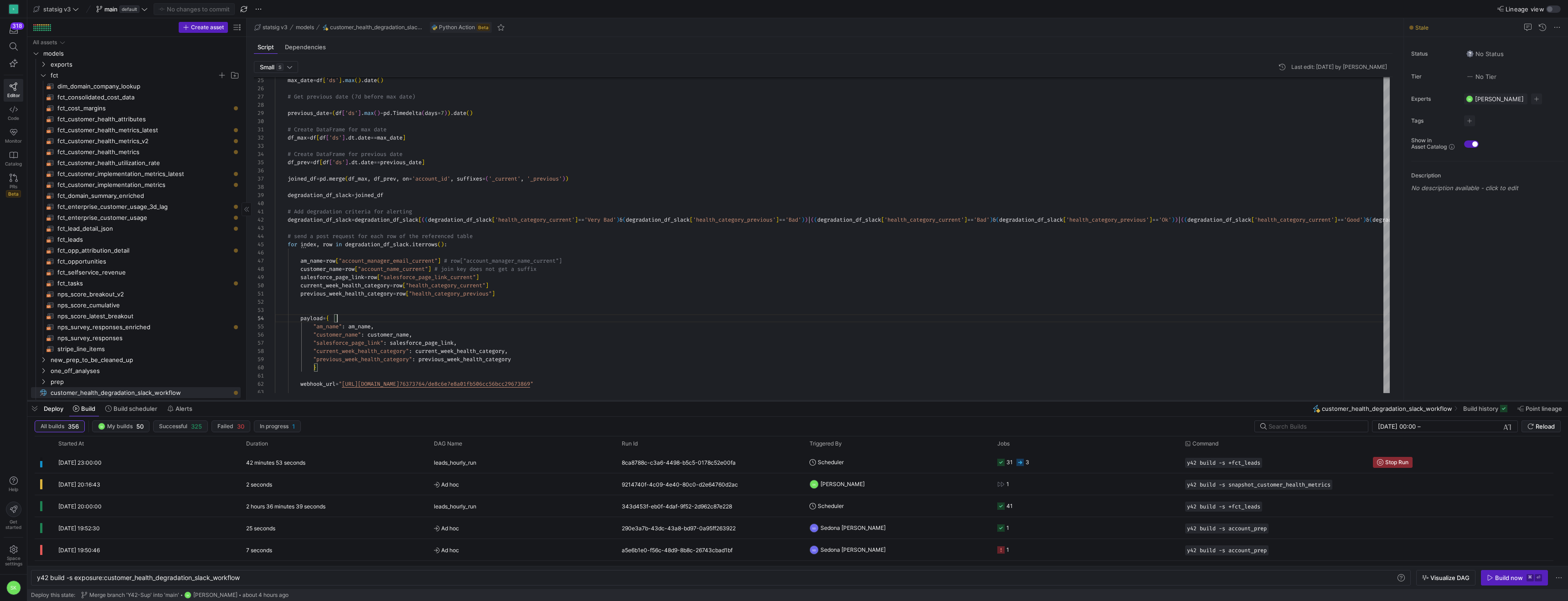
drag, startPoint x: 673, startPoint y: 474, endPoint x: 669, endPoint y: 396, distance: 78.1
click at [669, 399] on div at bounding box center [797, 401] width 1541 height 4
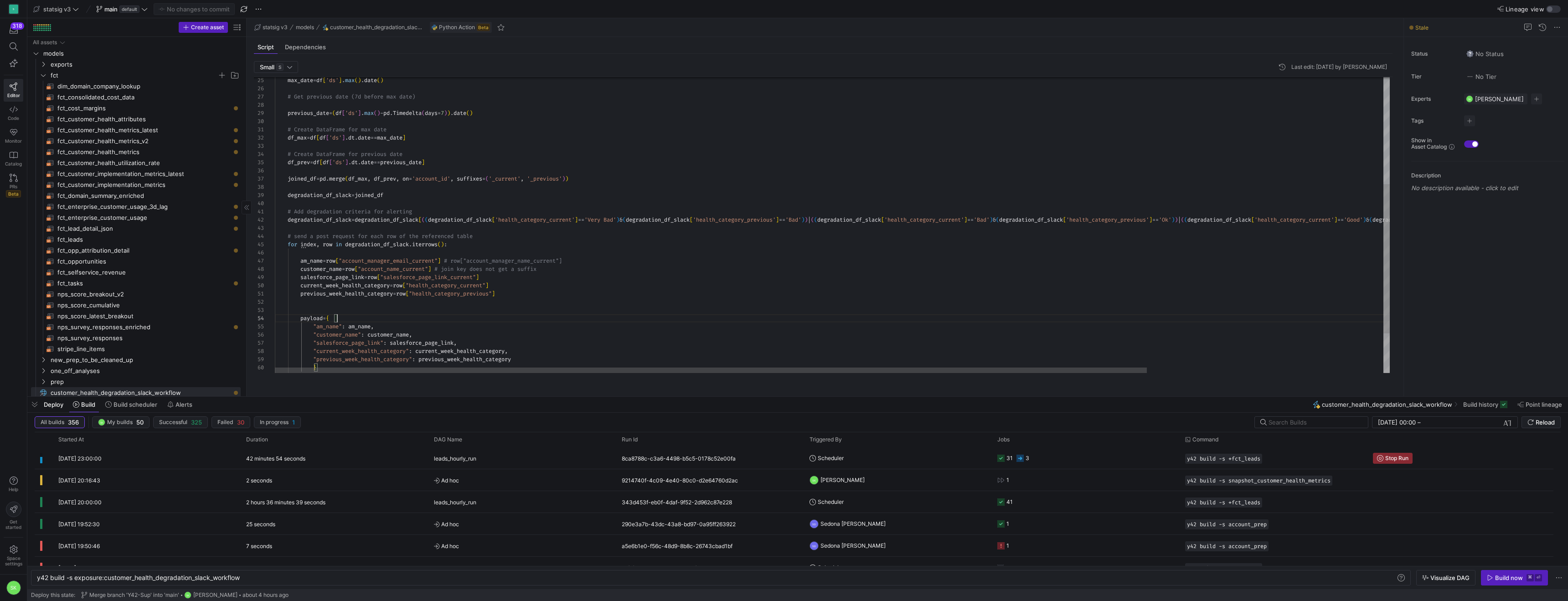
click at [586, 308] on div "max_date = df [ 'ds' ] . max ( ) . date ( ) # Get previous date (7d before max …" at bounding box center [984, 158] width 1417 height 586
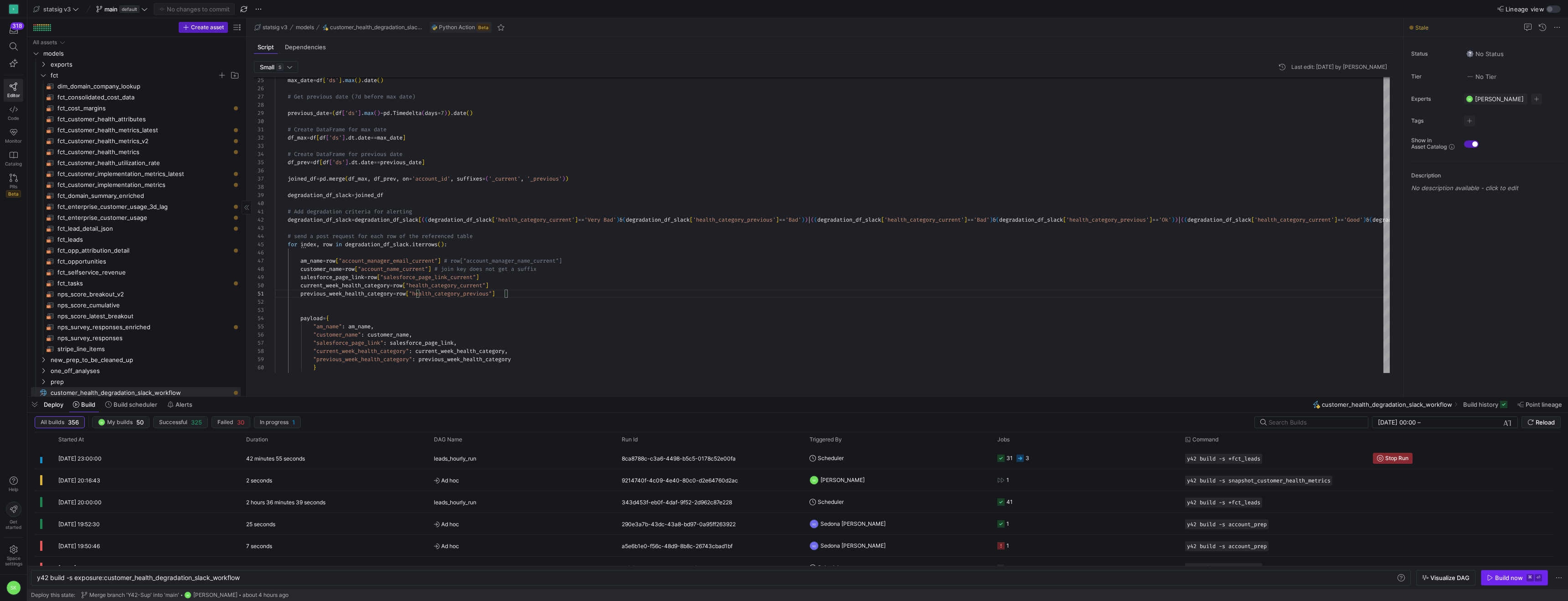
click at [1501, 574] on div "Build now" at bounding box center [1509, 578] width 28 height 7
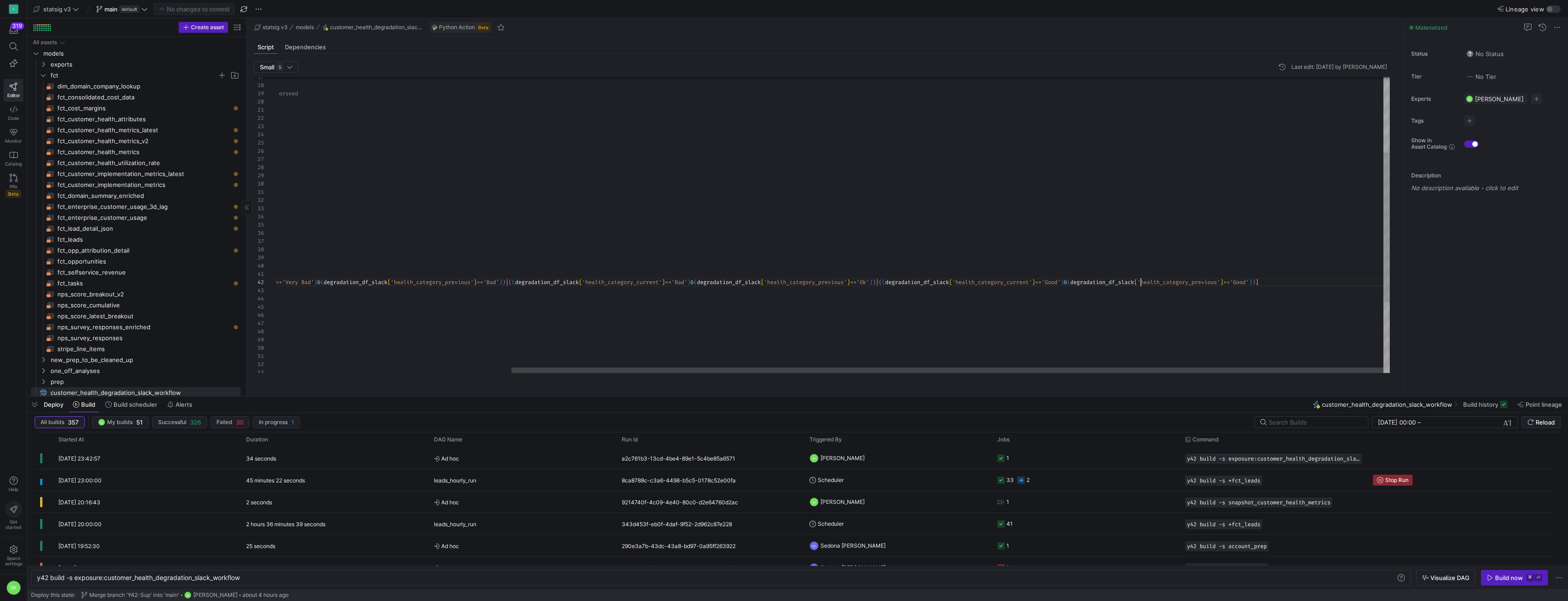
click at [1141, 295] on div "max_date = df [ 'ds' ] . max ( ) . date ( ) # Get previous date (7d before max …" at bounding box center [681, 220] width 1417 height 586
click at [1140, 312] on div "max_date = df [ 'ds' ] . max ( ) . date ( ) # Get previous date (7d before max …" at bounding box center [780, 220] width 1417 height 586
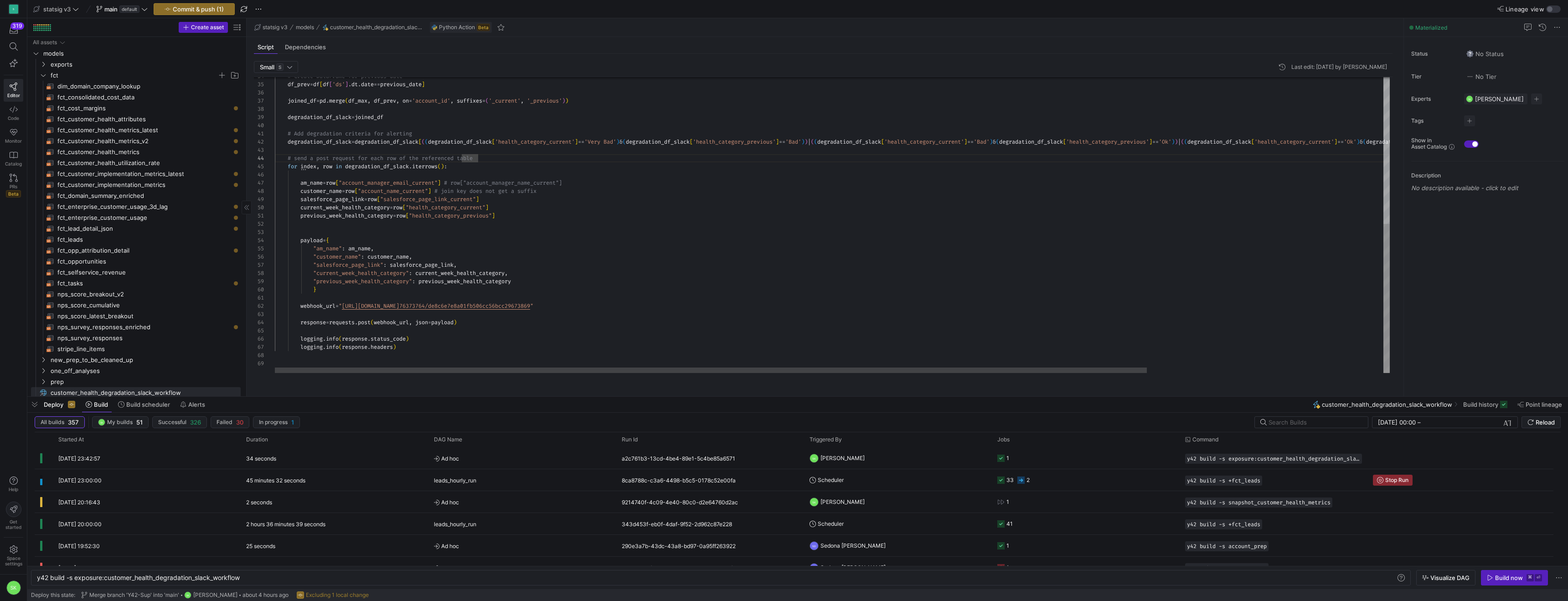
click at [514, 242] on div "# Create DataFrame for previous date df_prev = df [ df [ 'ds' ] . dt . date == …" at bounding box center [984, 80] width 1417 height 586
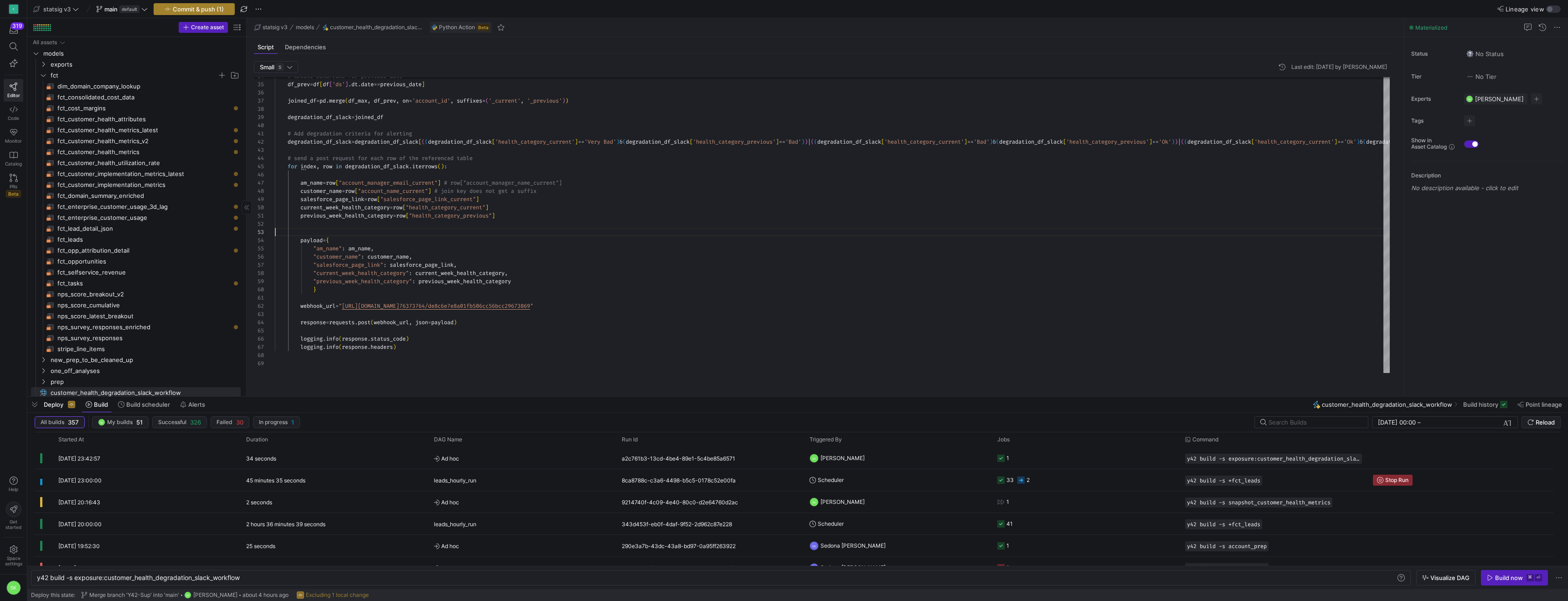
type textarea "previous_week_health_category = row["health_category_previous"] payload = { "am…"
click at [224, 8] on span "Commit & push (1)" at bounding box center [198, 9] width 51 height 7
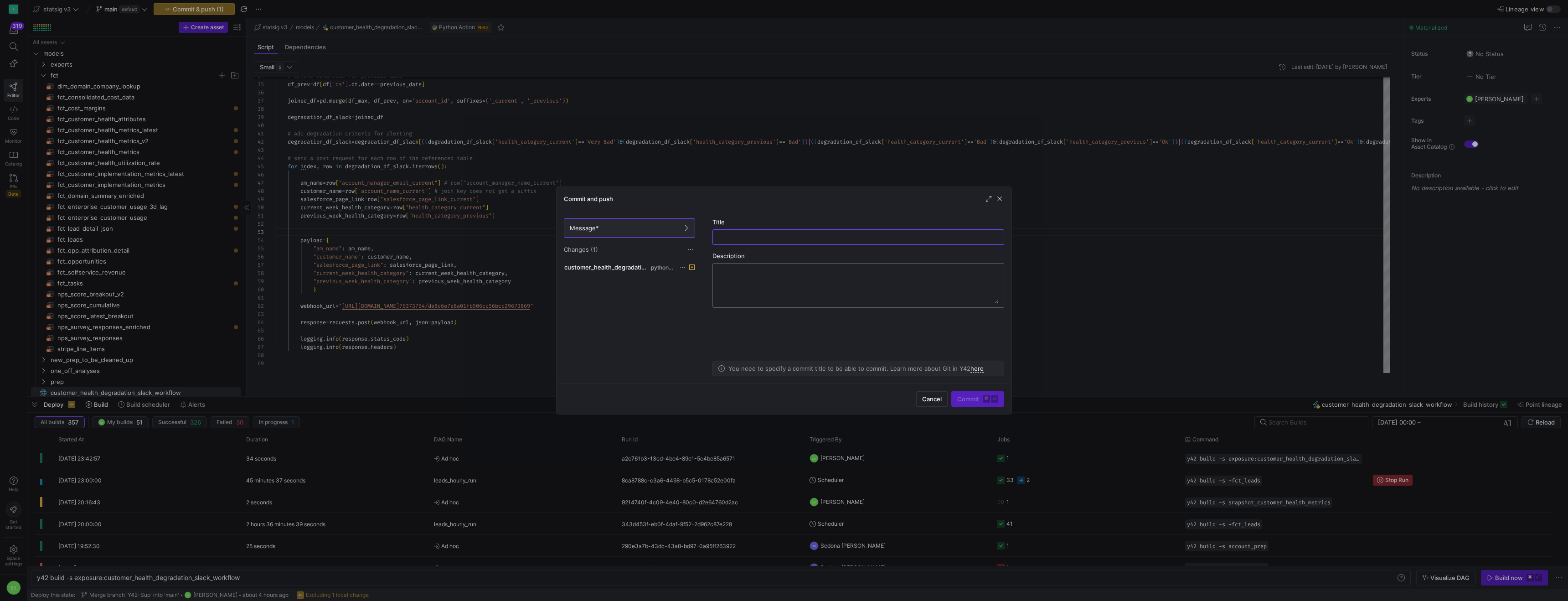
click at [753, 295] on textarea at bounding box center [858, 286] width 280 height 37
type textarea "Add Good to Ok transitions"
click at [786, 241] on input "text" at bounding box center [858, 237] width 276 height 7
paste input "Add Good to Ok transitions"
type input "Add Good to Ok transitions for health alerts"
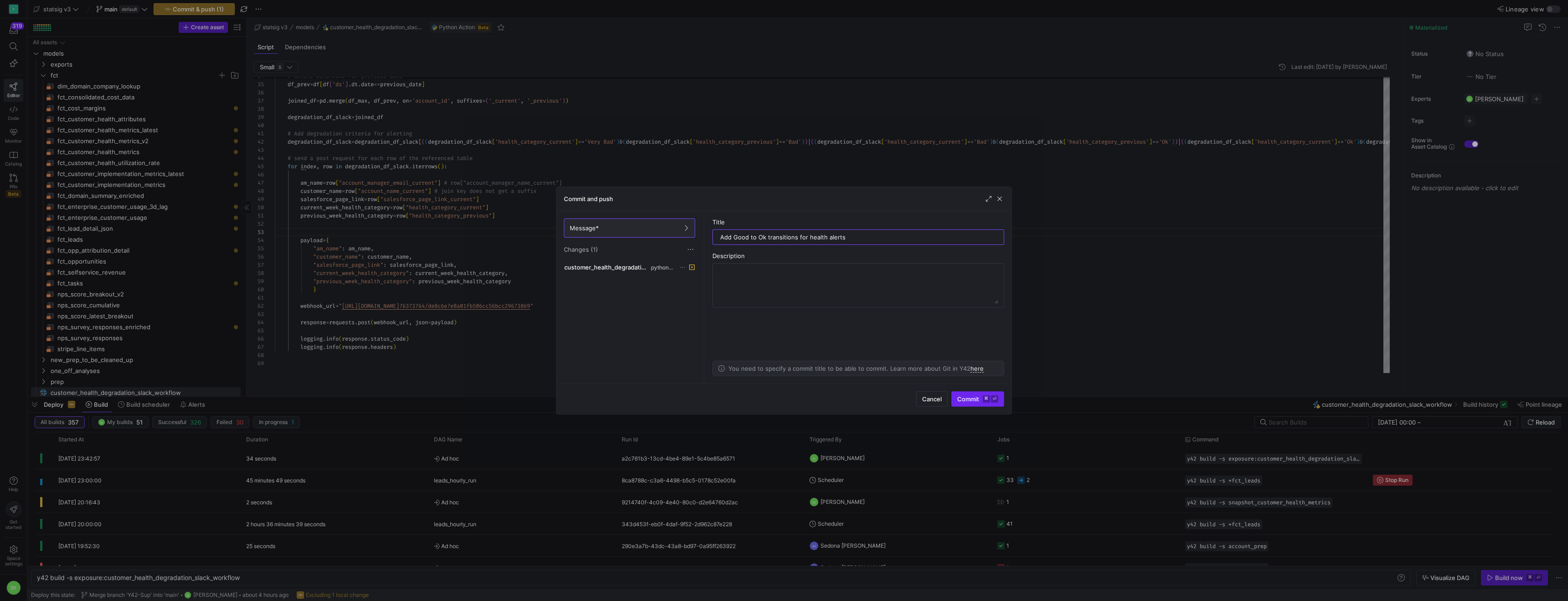
click at [965, 395] on span "Commit ⌘ ⏎" at bounding box center [978, 399] width 41 height 7
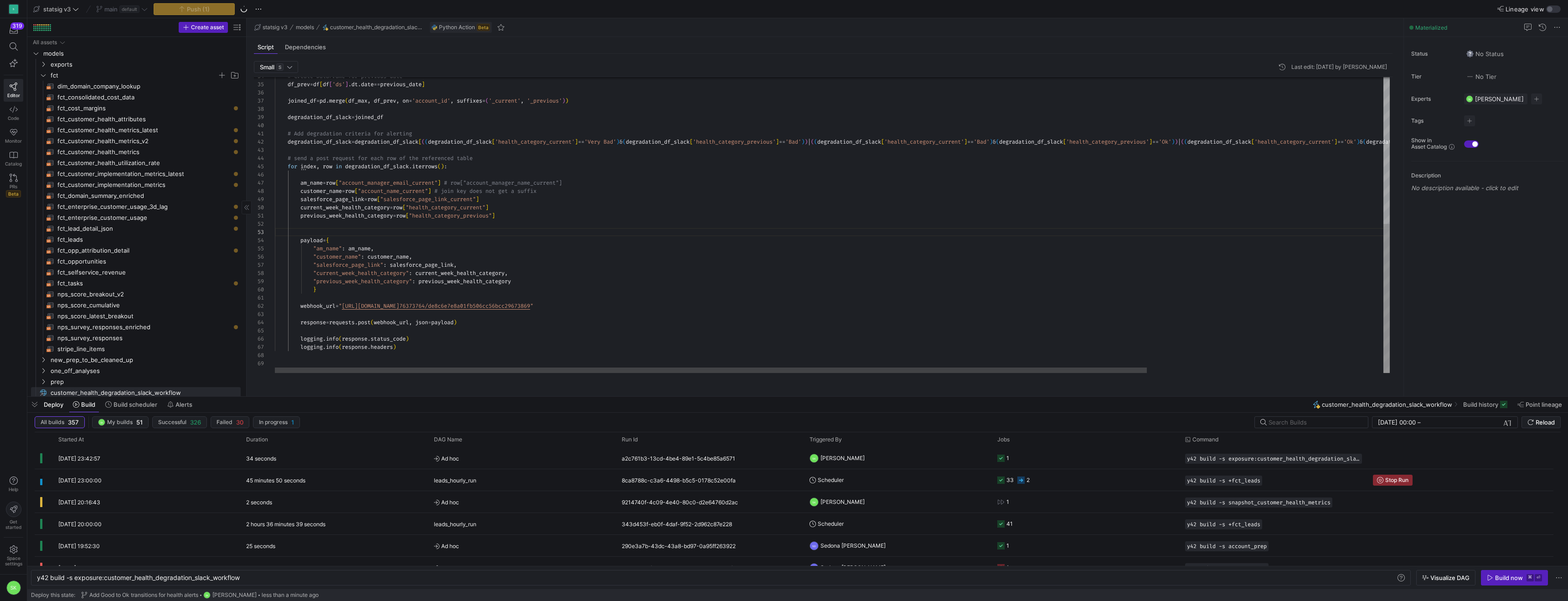
click at [1236, 172] on div "# Create DataFrame for previous date df_prev = df [ df [ 'ds' ] . dt . date == …" at bounding box center [984, 80] width 1417 height 586
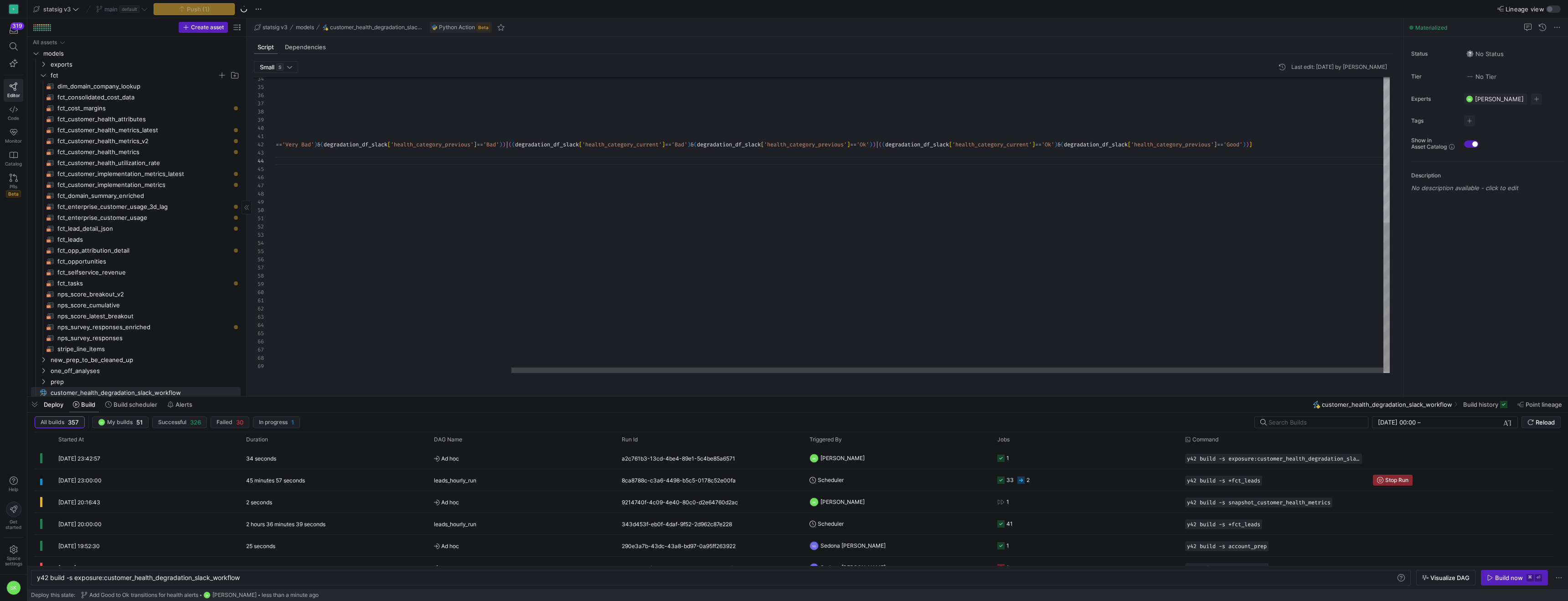
type textarea "previous_week_health_category = row["health_category_previous"] payload = { "am…"
click at [1032, 236] on div "# Create DataFrame for previous date df_prev = df [ df [ 'ds' ] . dt . date == …" at bounding box center [681, 83] width 1417 height 586
click at [1012, 237] on div "# Create DataFrame for previous date df_prev = df [ df [ 'ds' ] . dt . date == …" at bounding box center [751, 83] width 1417 height 586
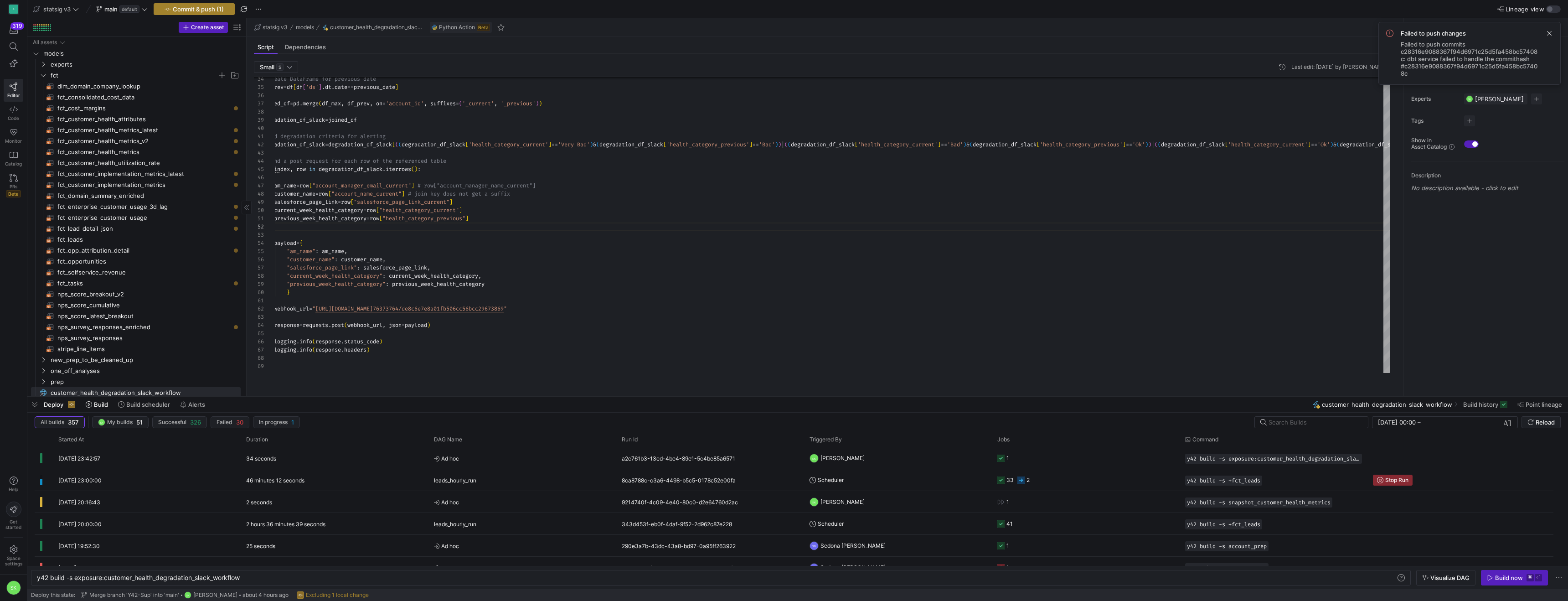
click at [229, 4] on span "button" at bounding box center [194, 9] width 80 height 11
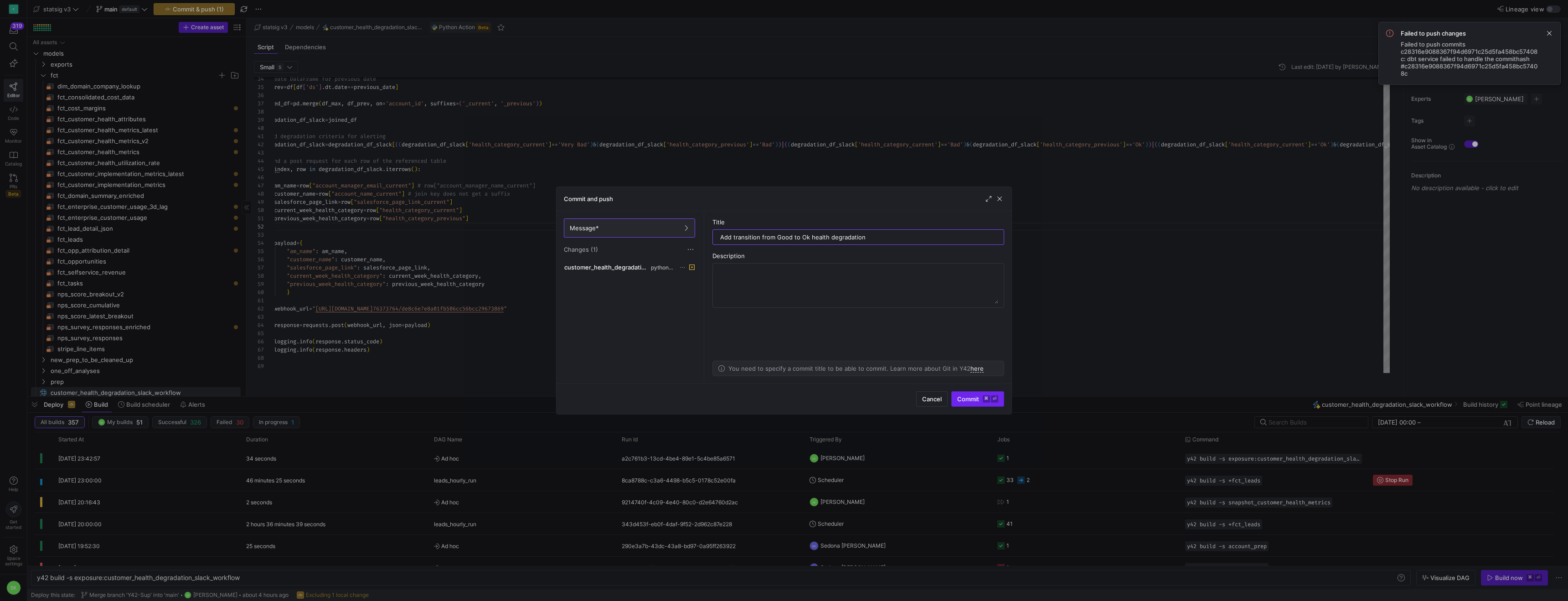
type input "Add transition from Good to Ok health degradation"
click at [966, 398] on span "Commit ⌘ ⏎" at bounding box center [978, 399] width 41 height 7
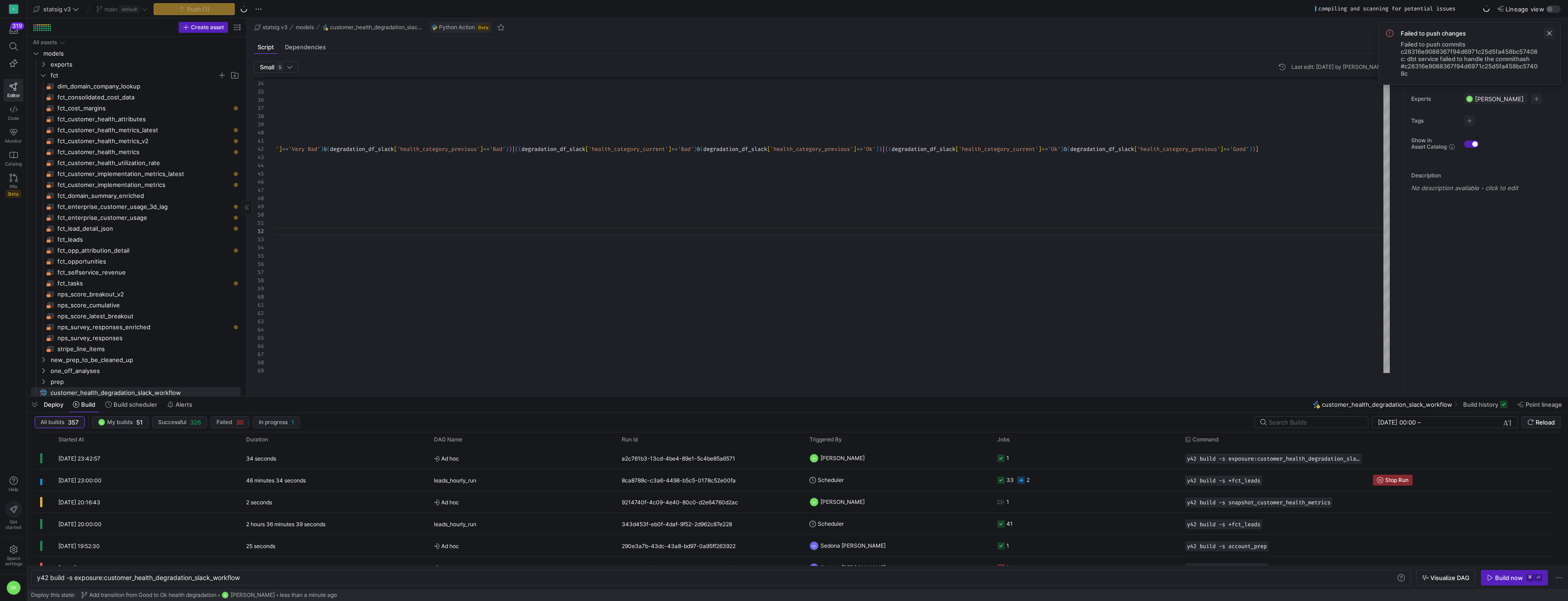
click at [1548, 38] on span at bounding box center [1549, 33] width 11 height 11
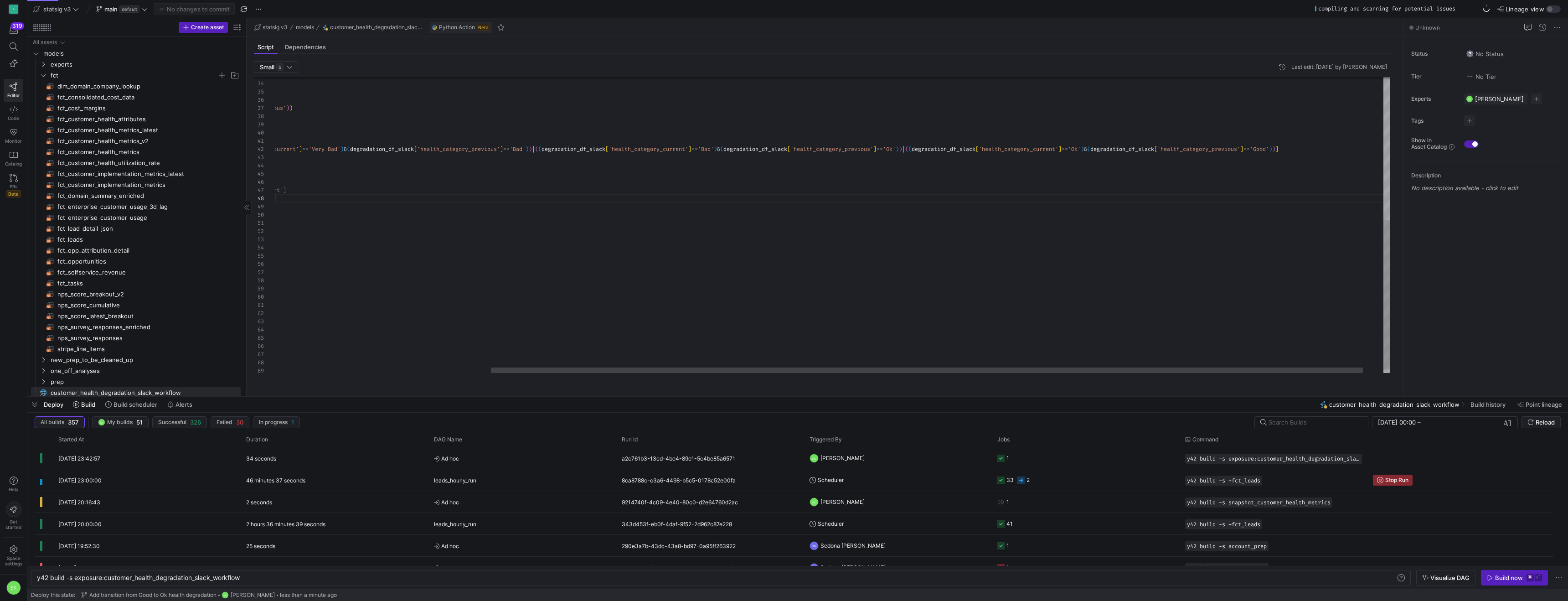
click at [1049, 209] on div "# Create DataFrame for previous date df_prev = df [ df [ 'ds' ] . dt . date == …" at bounding box center [708, 87] width 1417 height 586
click at [968, 225] on div "# Create DataFrame for previous date df_prev = df [ df [ 'ds' ] . dt . date == …" at bounding box center [767, 93] width 1417 height 586
click at [1007, 227] on div "# Create DataFrame for previous date df_prev = df [ df [ 'ds' ] . dt . date == …" at bounding box center [767, 93] width 1417 height 586
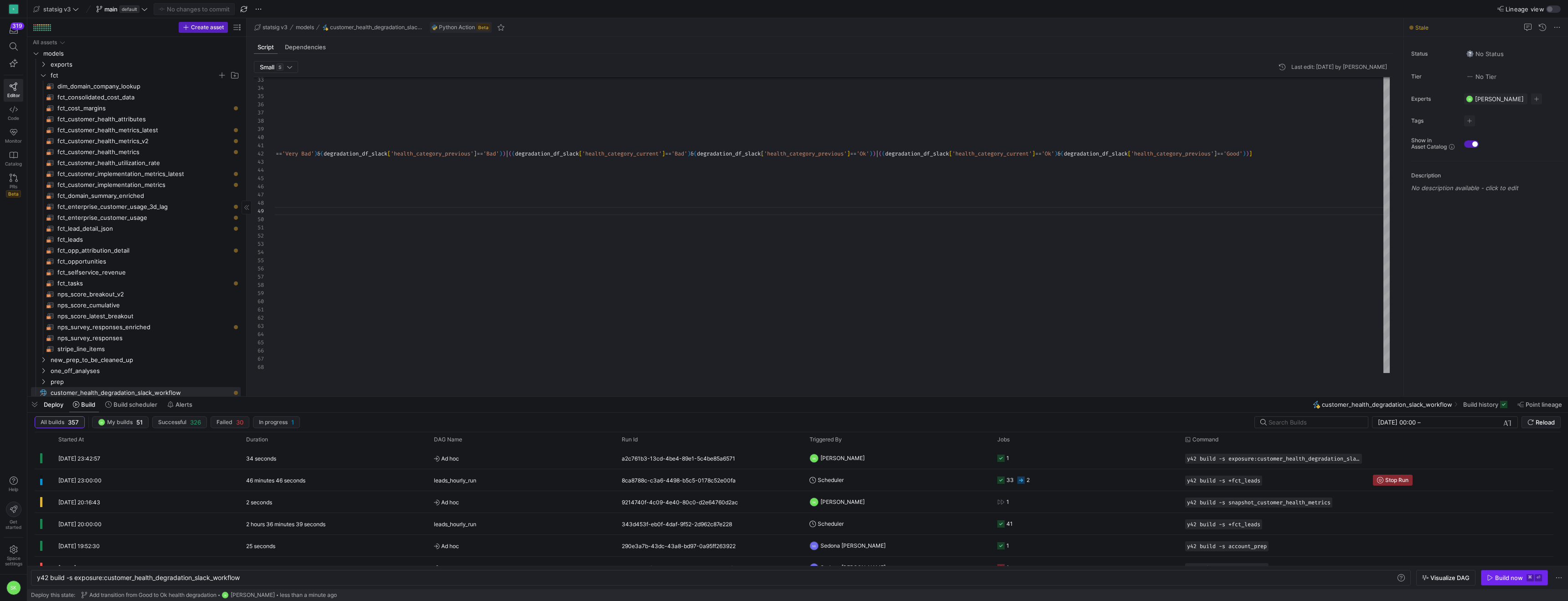
click at [1497, 580] on span "button" at bounding box center [1514, 578] width 66 height 15
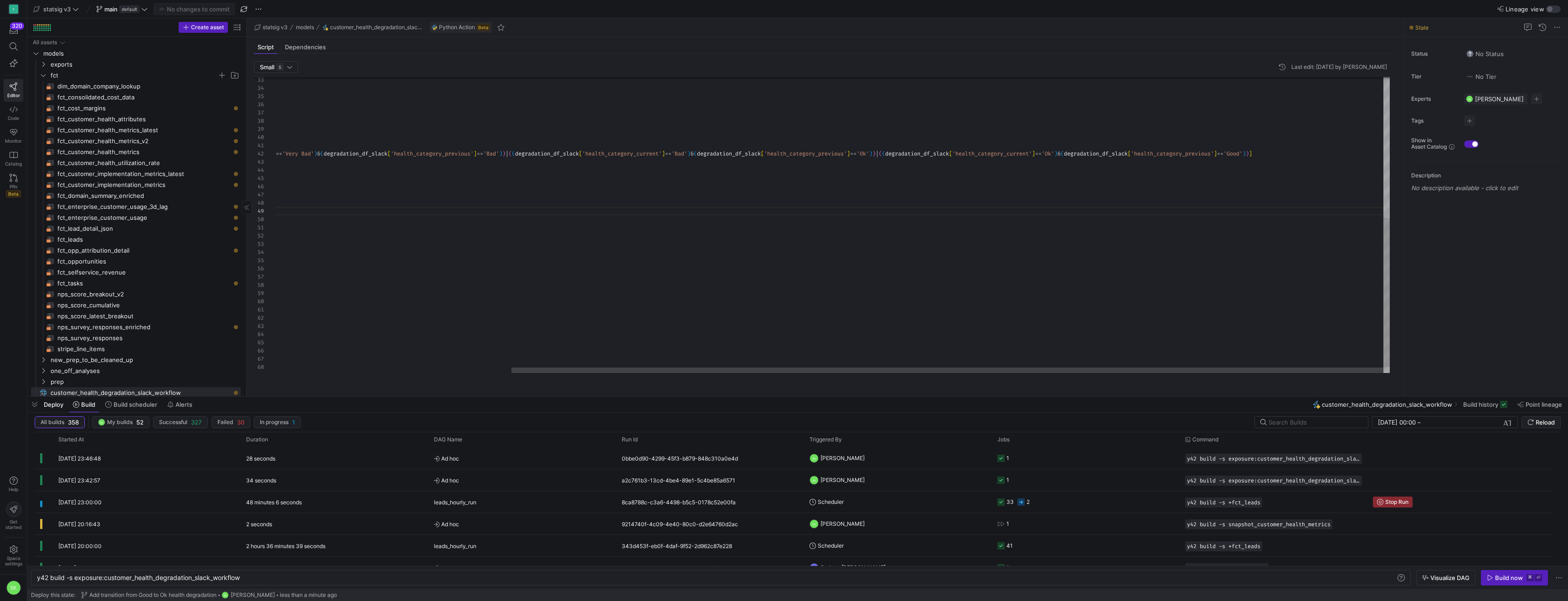
type textarea "previous_week_health_category = row["health_category_previous"] payload = { "am…"
click at [411, 311] on div "# Create DataFrame for previous date df_prev = df [ df [ 'ds' ] . dt . date == …" at bounding box center [681, 92] width 1417 height 586
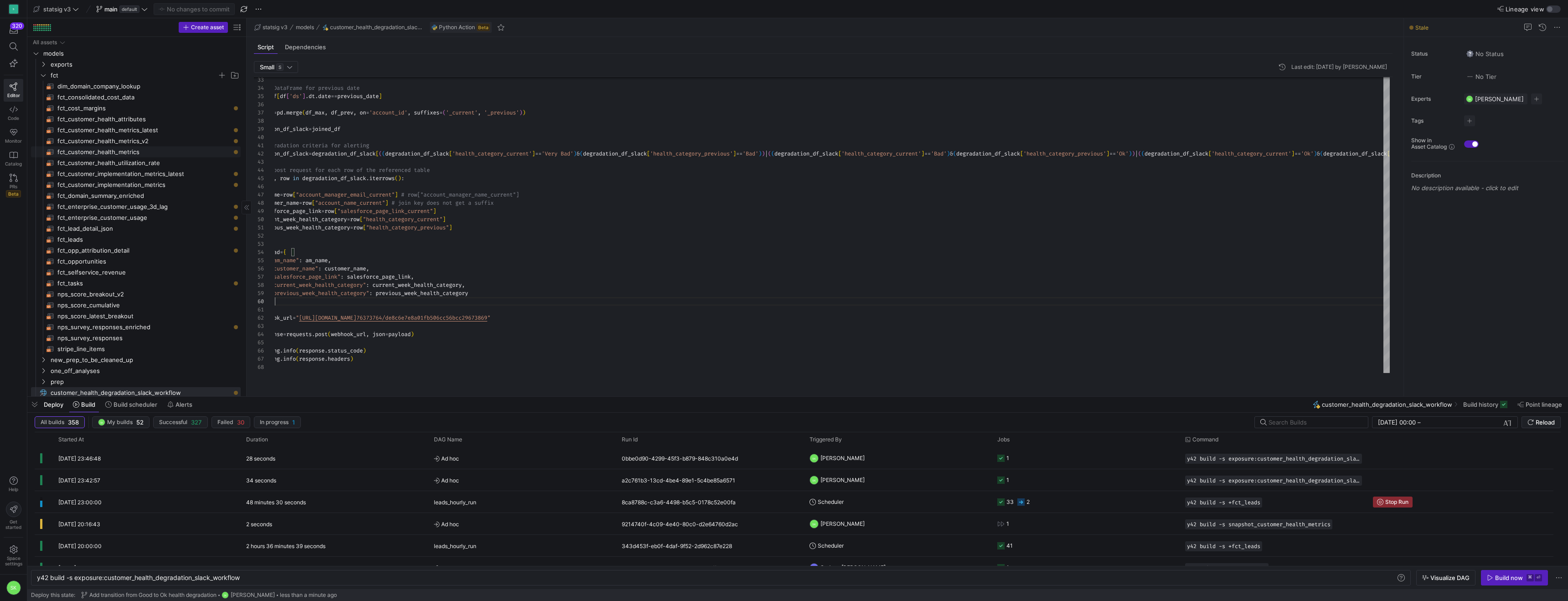
click at [147, 152] on span "fct_customer_health_metrics​​​​​​​​​​" at bounding box center [144, 152] width 173 height 10
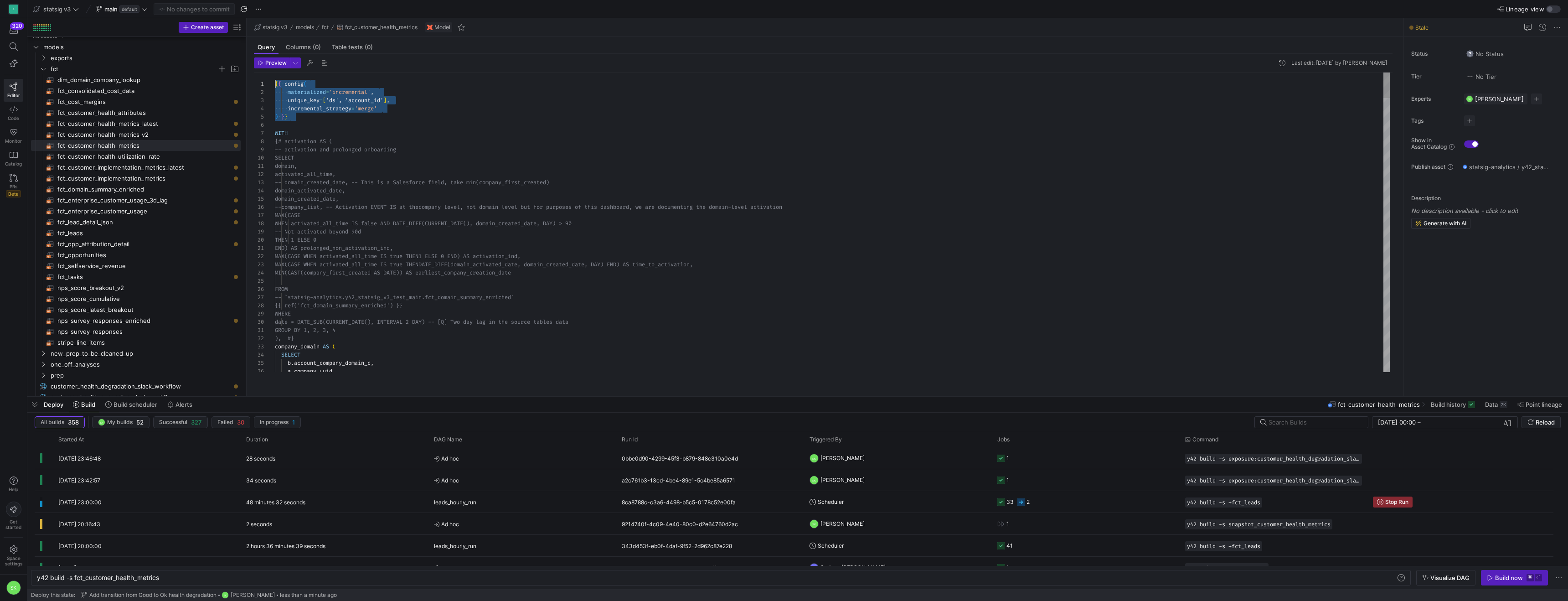
drag, startPoint x: 343, startPoint y: 133, endPoint x: 255, endPoint y: 88, distance: 98.8
drag, startPoint x: 306, startPoint y: 136, endPoint x: 264, endPoint y: 83, distance: 67.6
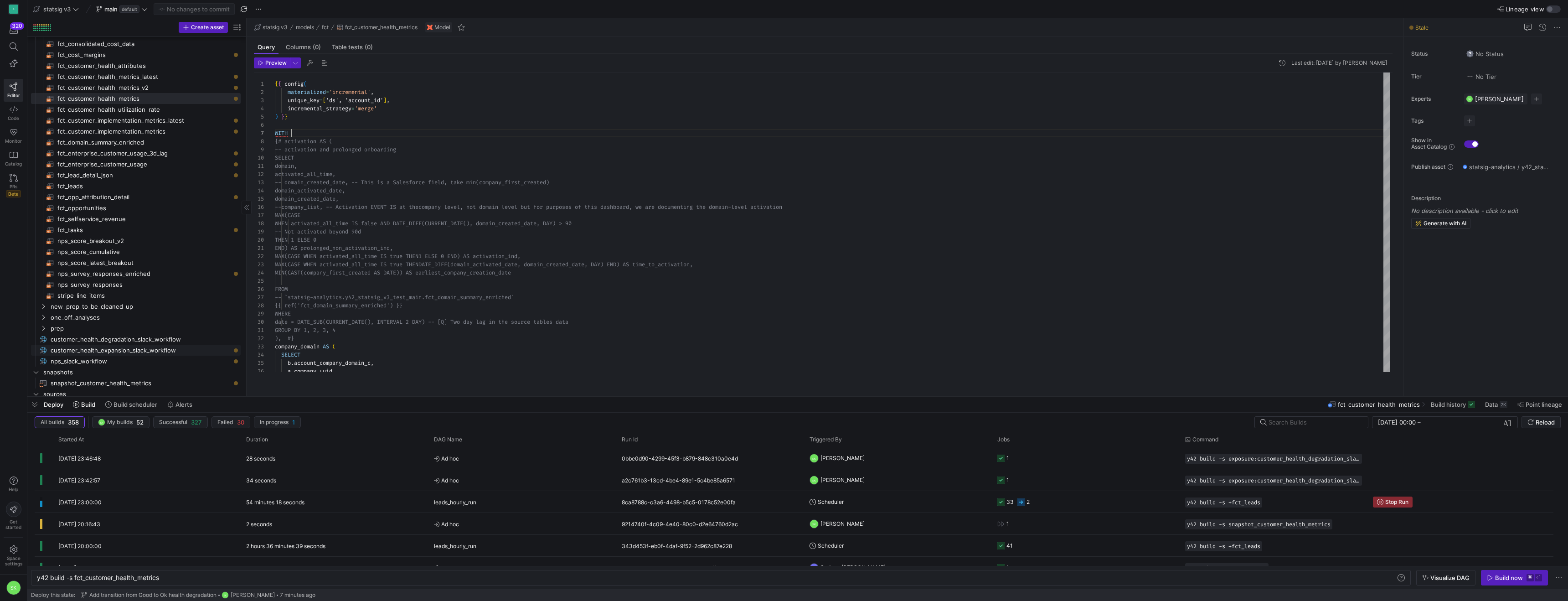
click at [153, 356] on span "customer_health_expansion_slack_workflow​​​​​" at bounding box center [140, 350] width 180 height 10
type textarea "y42 build -s exposure:customer_health_expansion_slack_workflow"
click at [153, 356] on span "customer_health_expansion_slack_workflow​​​​​" at bounding box center [140, 350] width 180 height 10
click at [413, 207] on div "import json import pandas as pd import numpy as np from datetime import date , …" at bounding box center [833, 360] width 1115 height 566
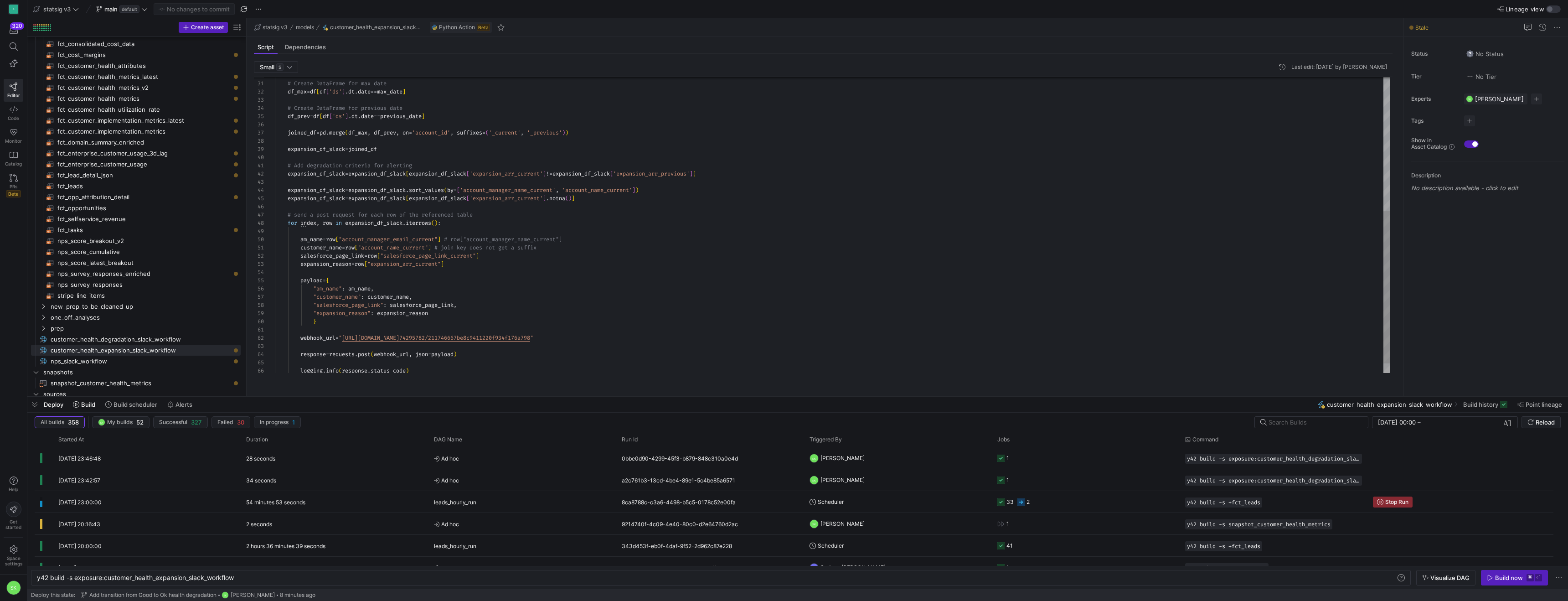
type textarea "customer_name = row["account_name_current"] # join key does not get a suffix sa…"
click at [489, 290] on div "# Create DataFrame for max date df_max = df [ df [ 'ds' ] . dt . date == max_da…" at bounding box center [833, 105] width 1115 height 572
click at [545, 262] on div "df_max = df [ df [ 'ds' ] . dt . date == max_date ] # Create DataFrame for prev…" at bounding box center [833, 90] width 1115 height 572
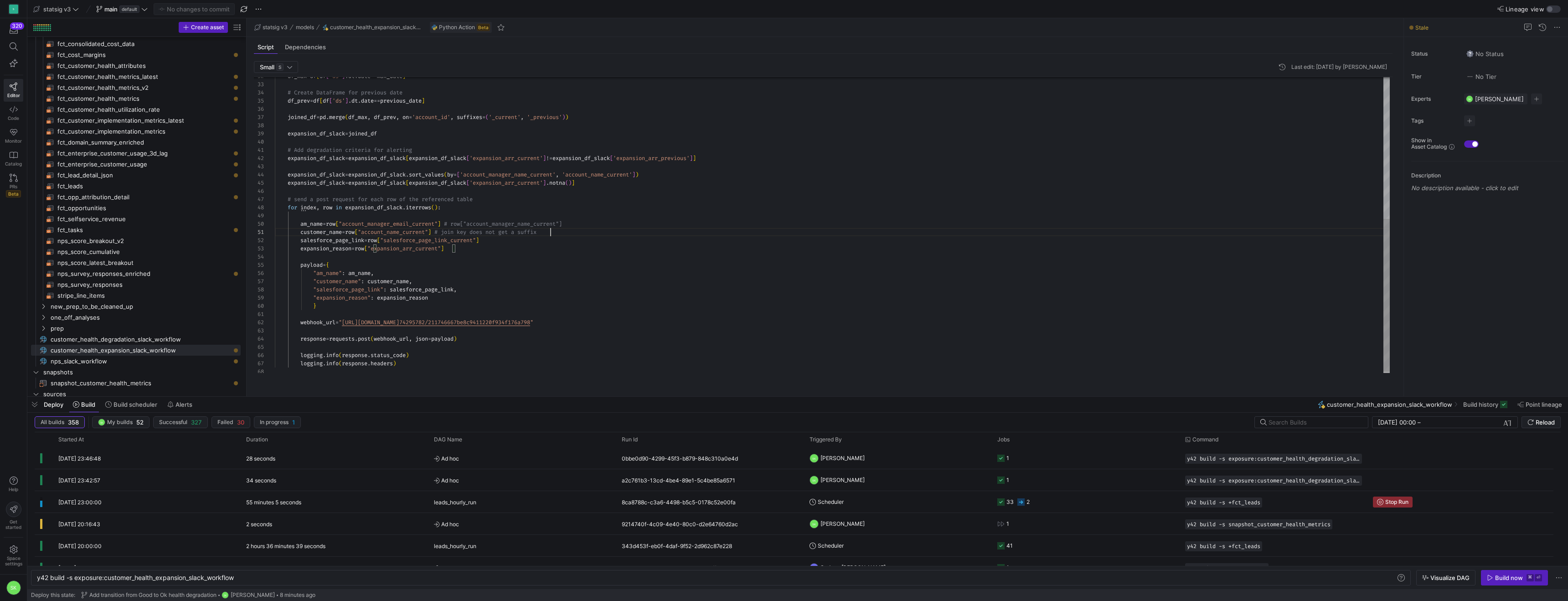
scroll to position [0, 275]
click at [573, 246] on div "df_max = df [ df [ 'ds' ] . dt . date == max_date ] # Create DataFrame for prev…" at bounding box center [833, 90] width 1115 height 572
click at [551, 269] on div "df_max = df [ df [ 'ds' ] . dt . date == max_date ] # Create DataFrame for prev…" at bounding box center [833, 90] width 1115 height 572
click at [1491, 566] on y42-orchestration-inline-build "y42 build -s exposure:customer_health_expansion_sl ack_workflow y42 build -s ex…" at bounding box center [797, 577] width 1541 height 23
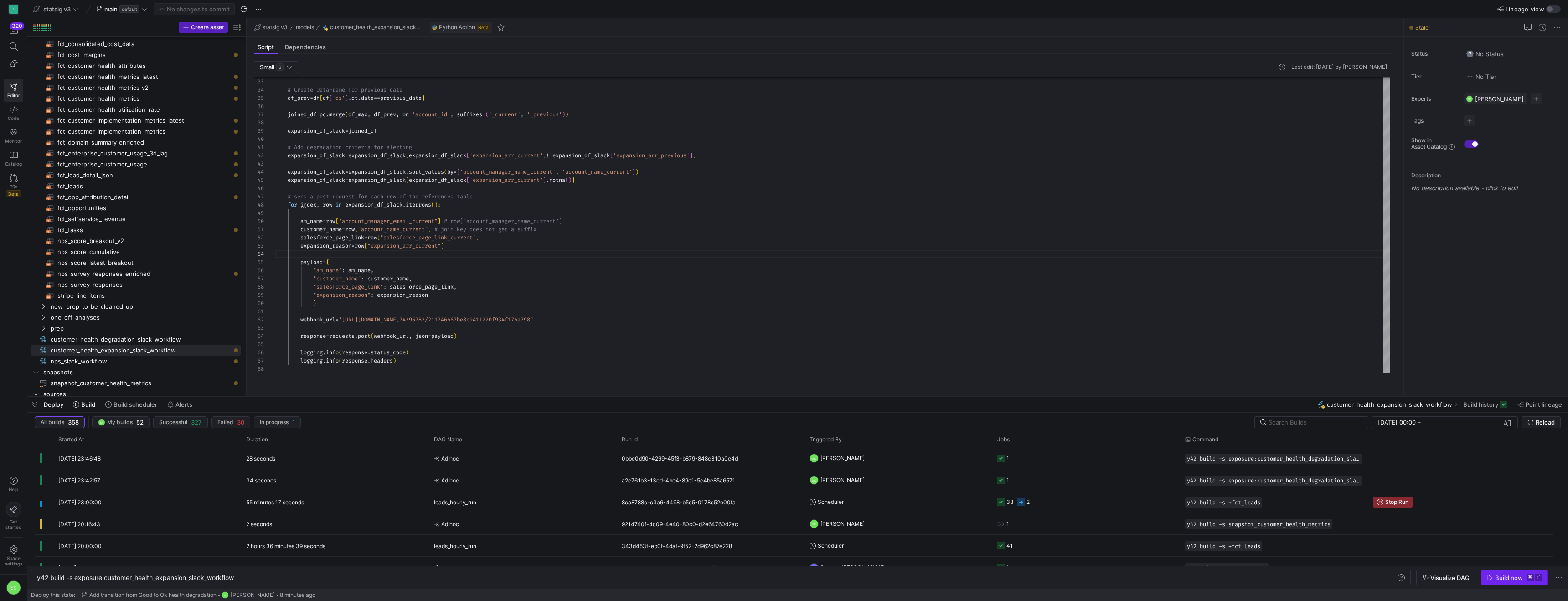
click at [1492, 571] on span "button" at bounding box center [1514, 578] width 66 height 15
